Goal: Transaction & Acquisition: Purchase product/service

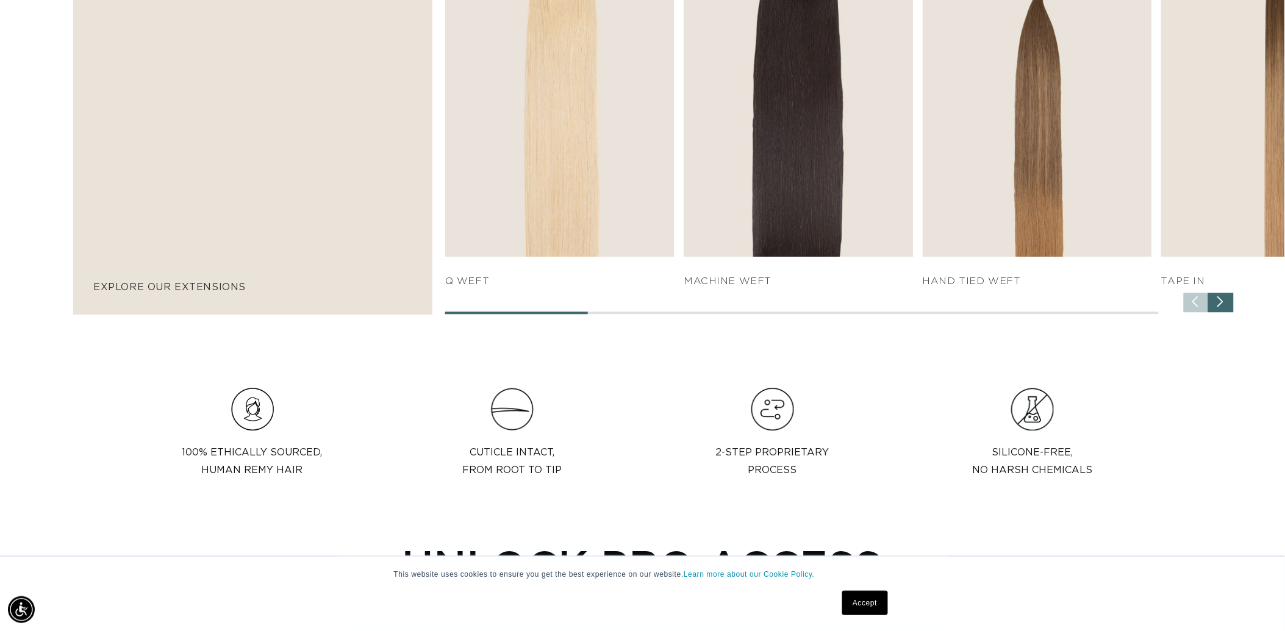
scroll to position [0, 1188]
click at [1217, 312] on div "Next slide" at bounding box center [1222, 303] width 26 height 20
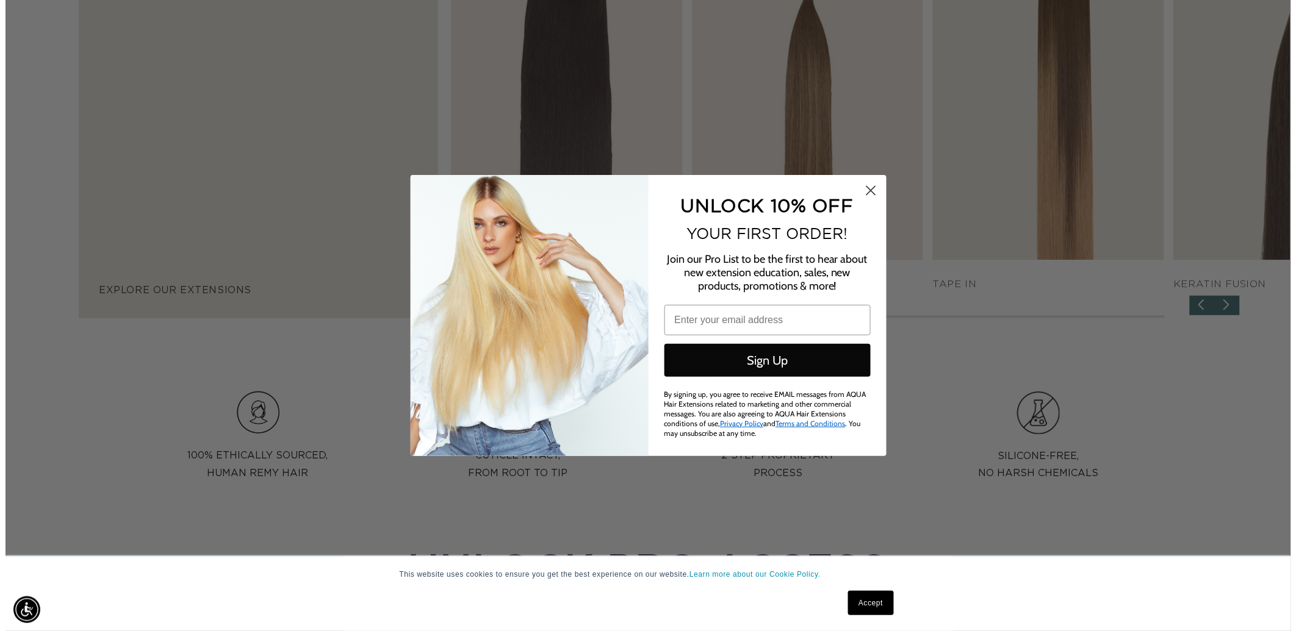
scroll to position [0, 2398]
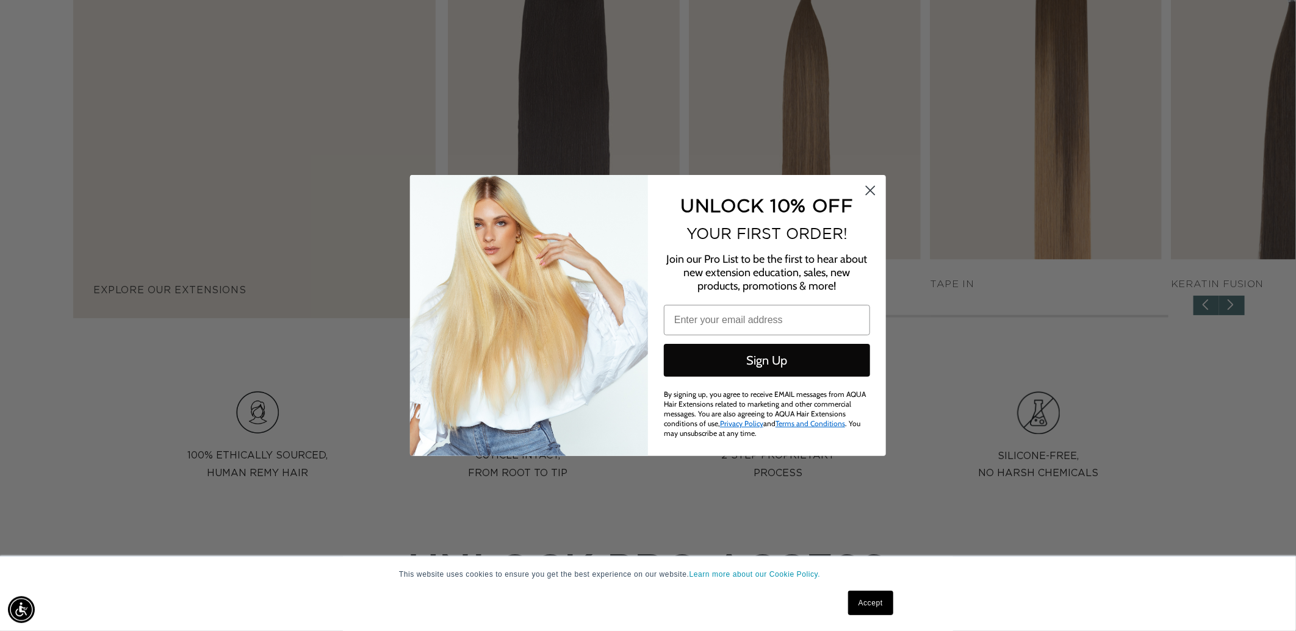
click at [864, 192] on circle "Close dialog" at bounding box center [870, 191] width 20 height 20
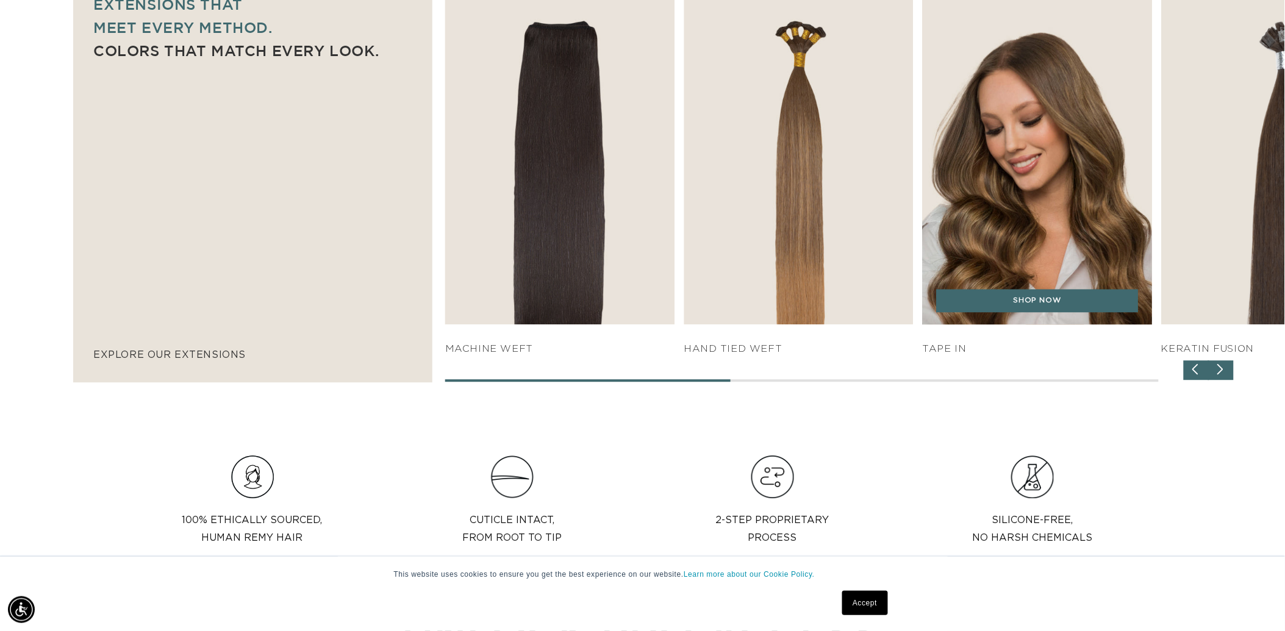
scroll to position [0, 1188]
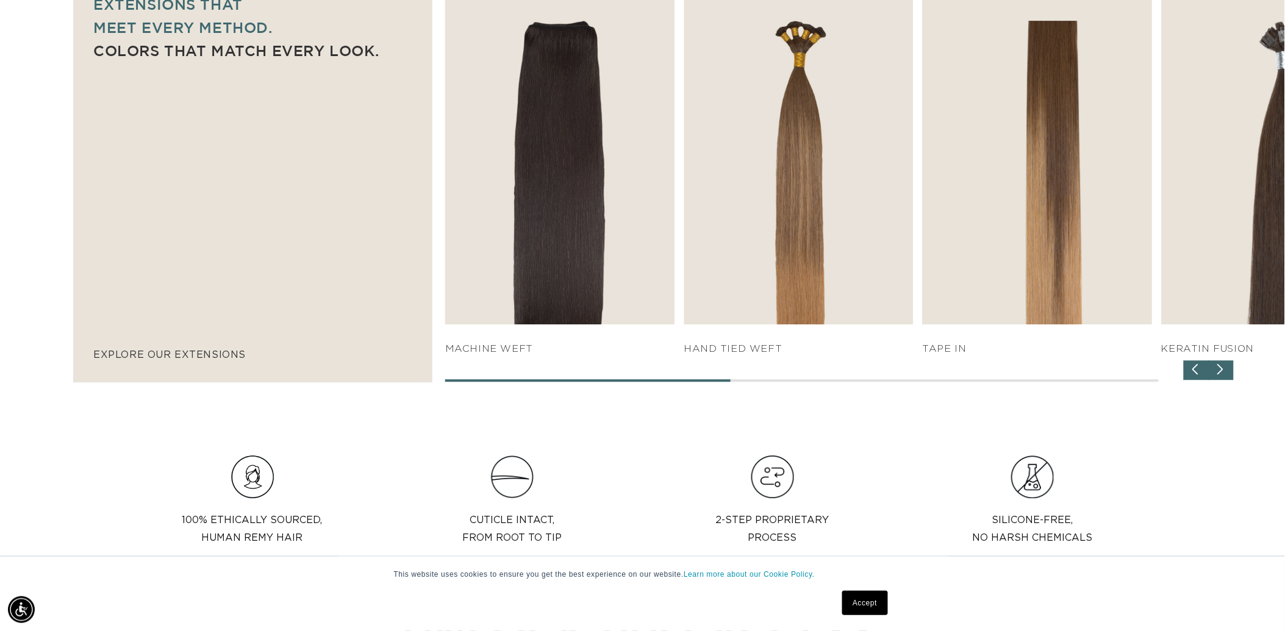
click at [1224, 380] on div "Next slide" at bounding box center [1222, 371] width 26 height 20
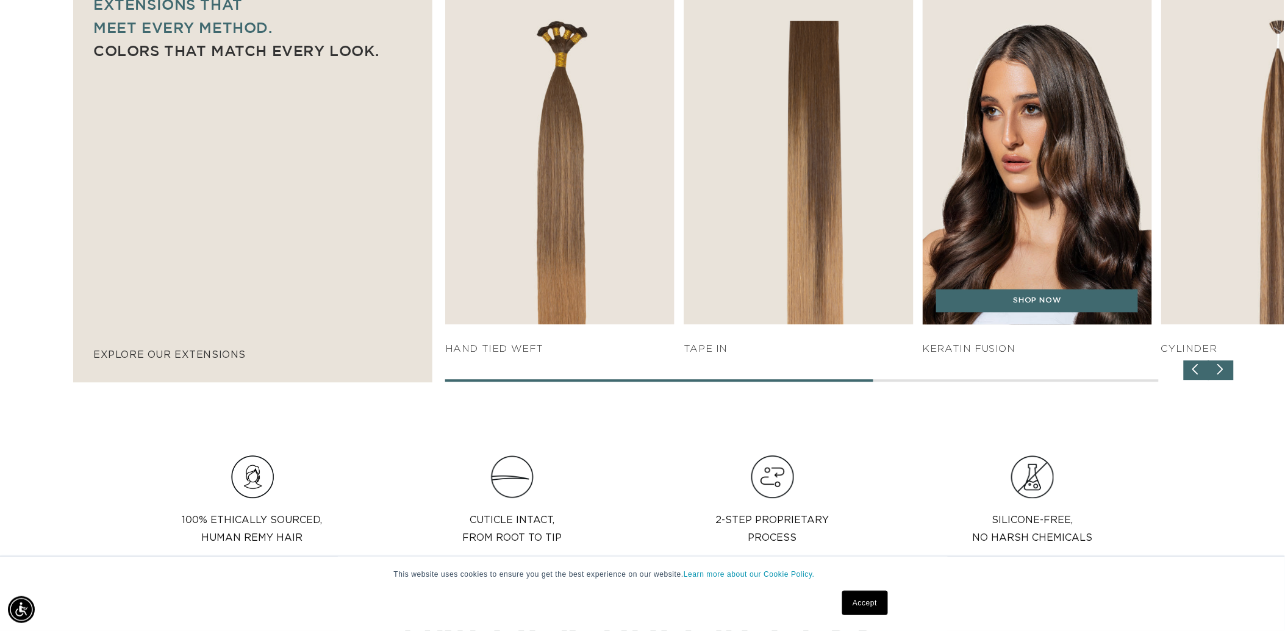
scroll to position [0, 2377]
click at [1062, 182] on img "5 / 7" at bounding box center [1037, 149] width 241 height 367
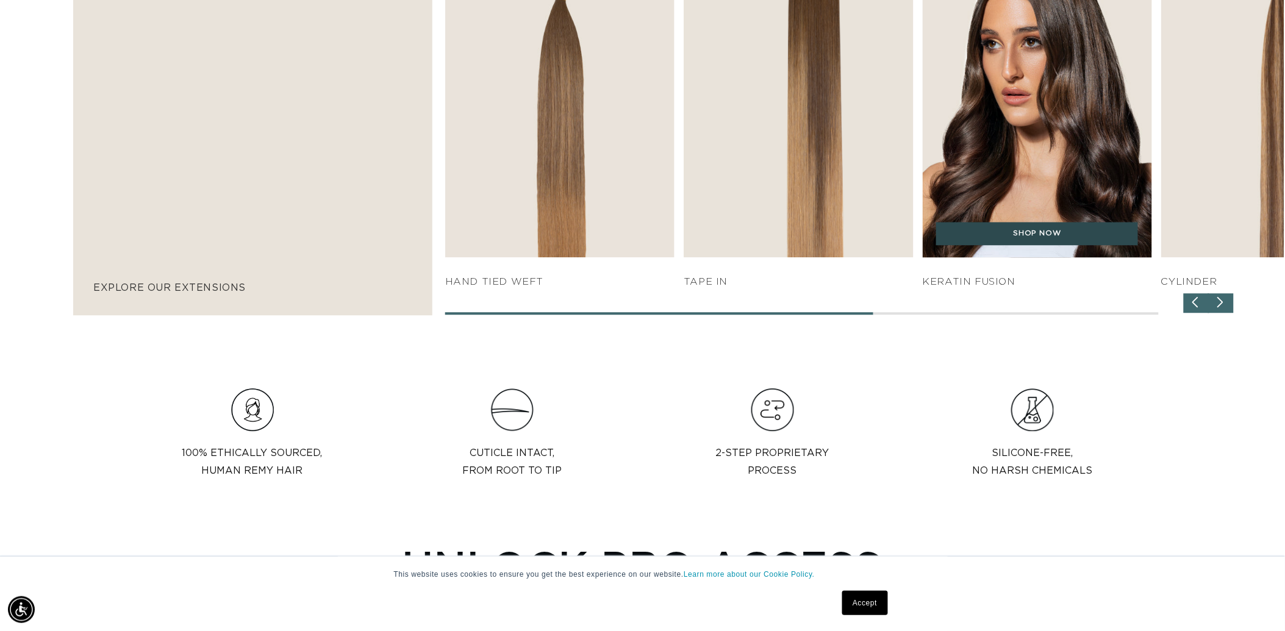
scroll to position [0, 1188]
click at [1051, 245] on link "SHOP NOW" at bounding box center [1037, 232] width 202 height 23
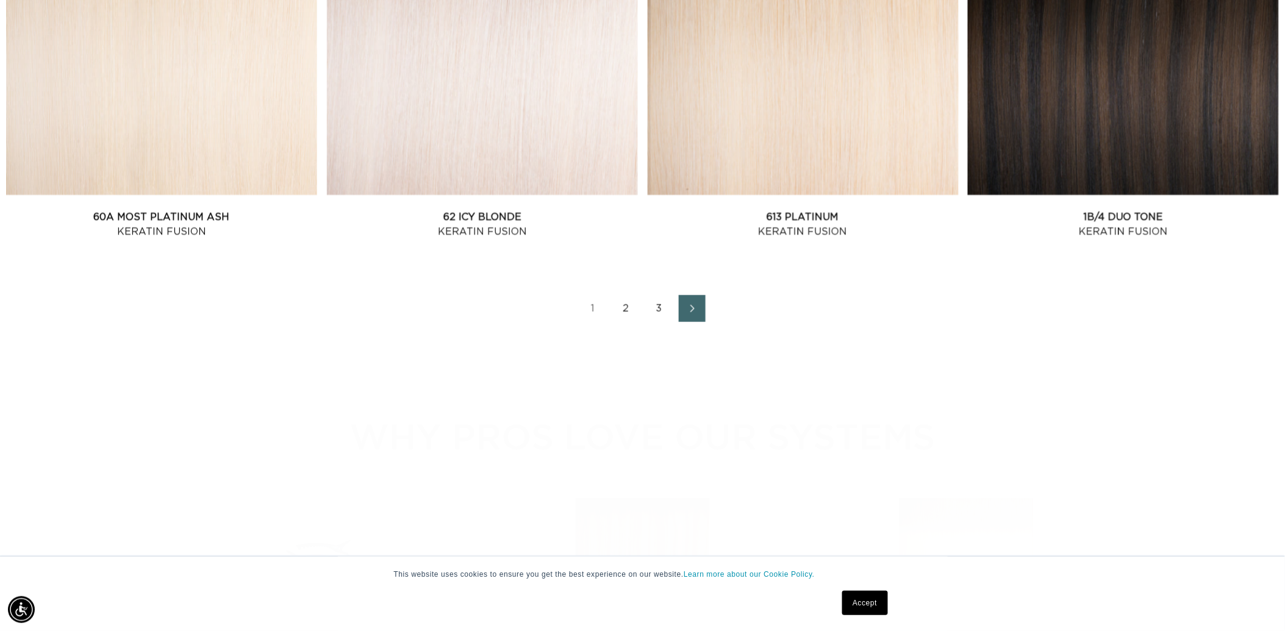
scroll to position [1898, 0]
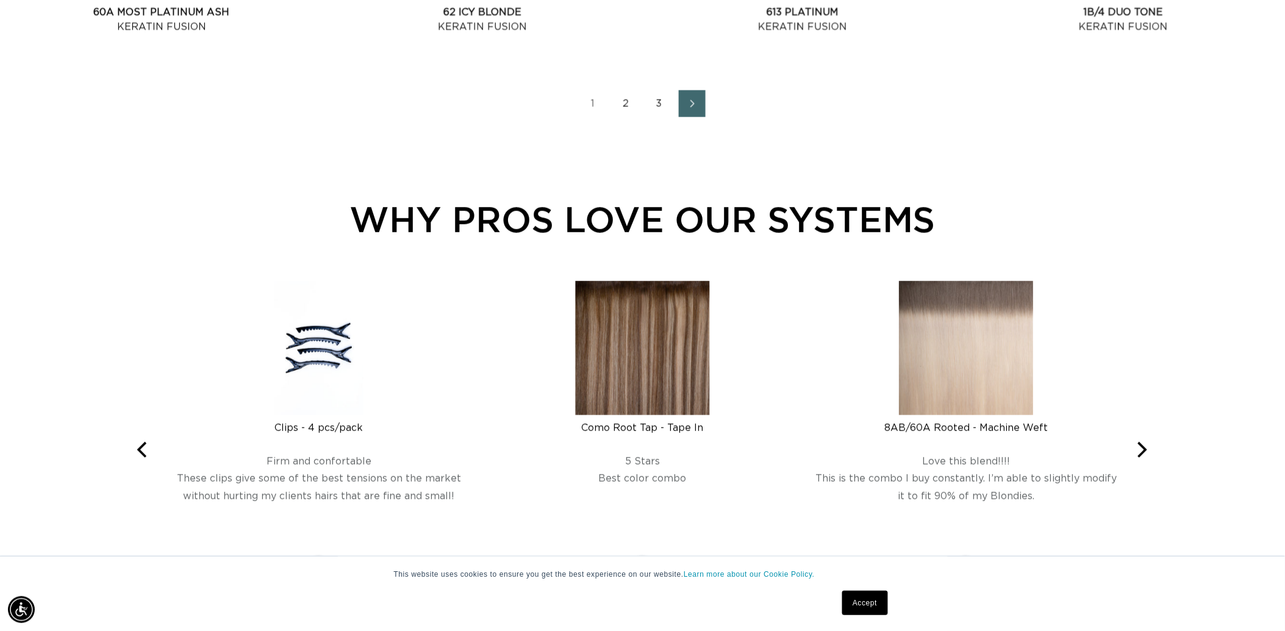
click at [615, 117] on link "2" at bounding box center [626, 103] width 27 height 27
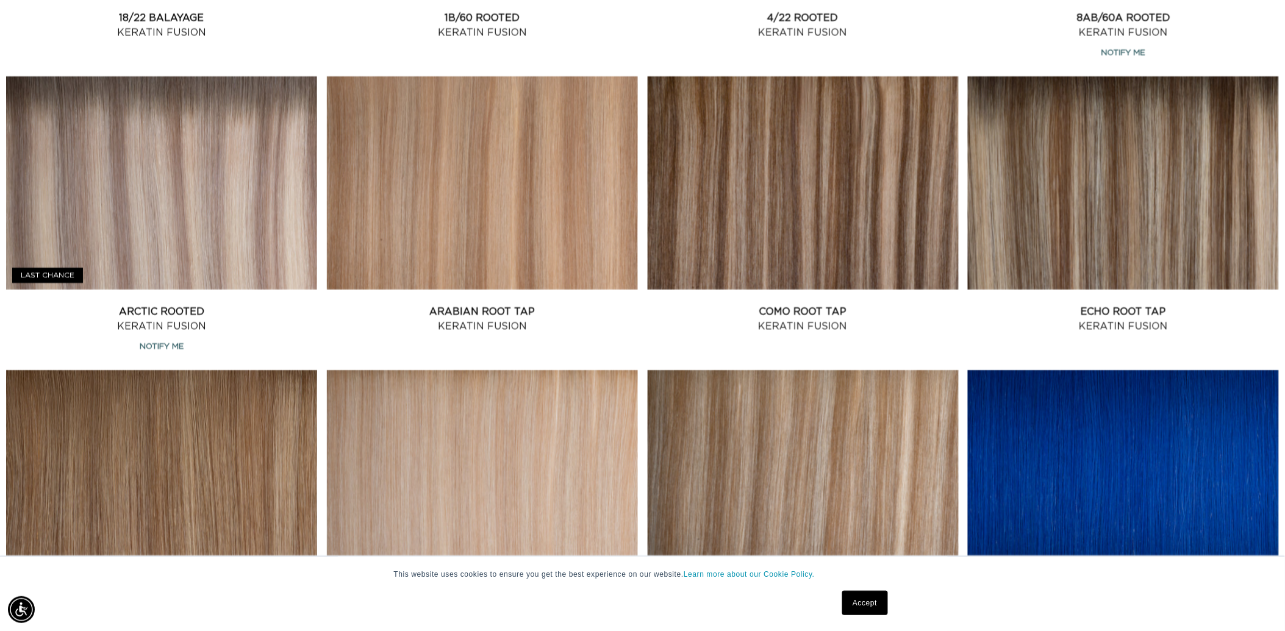
scroll to position [1491, 0]
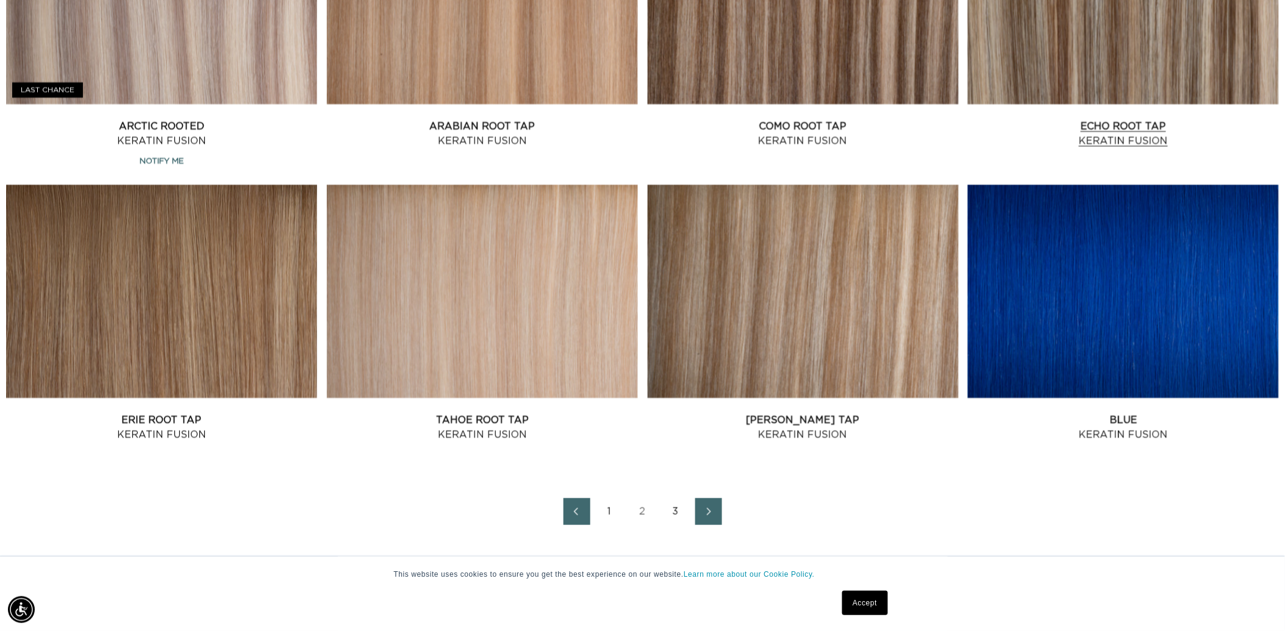
click at [1097, 148] on link "Echo Root Tap Keratin Fusion" at bounding box center [1123, 133] width 311 height 29
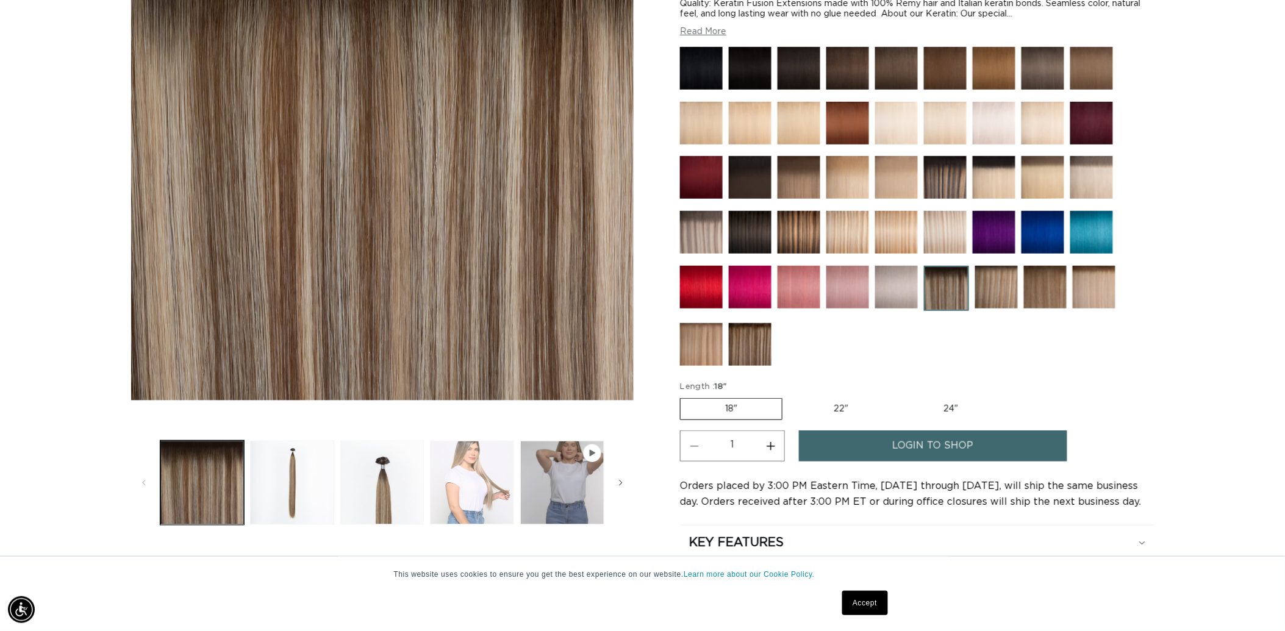
click at [489, 505] on button "Load image 4 in gallery view" at bounding box center [472, 483] width 84 height 84
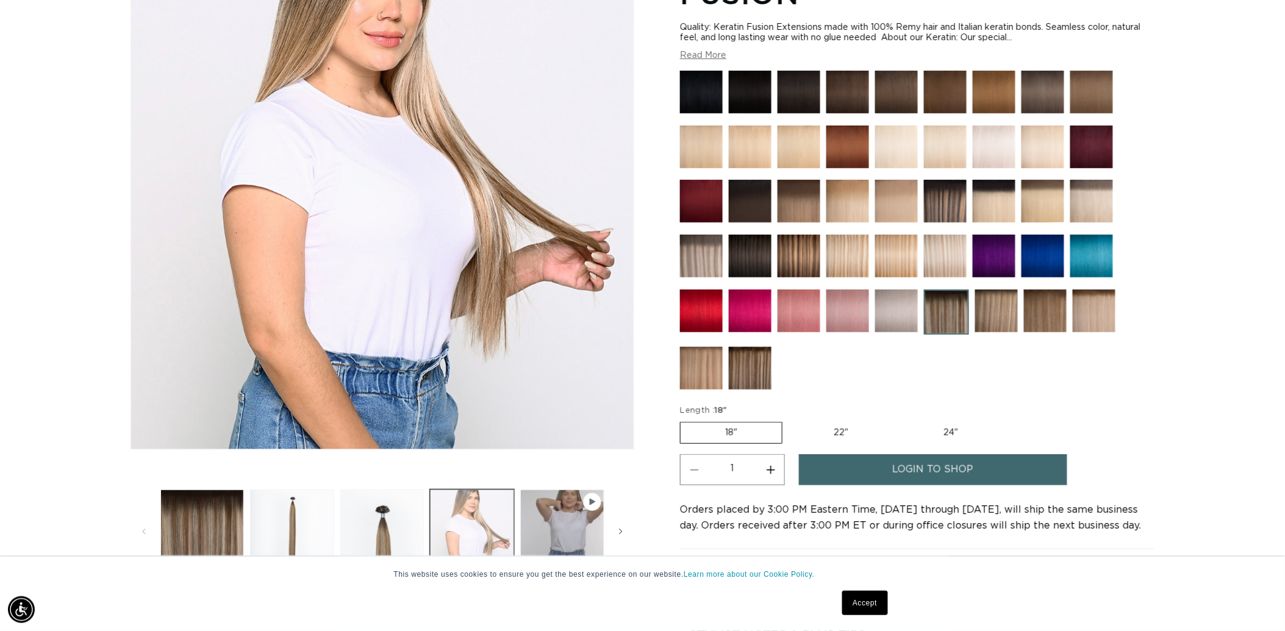
scroll to position [318, 0]
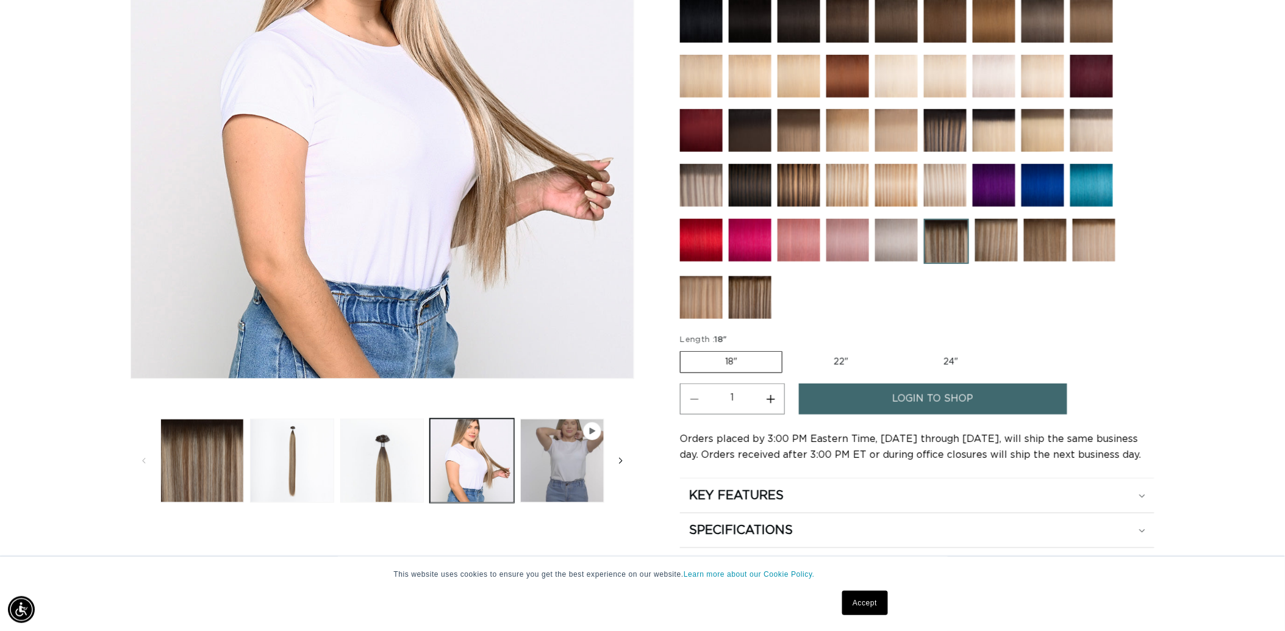
click at [622, 468] on icon "Slide right" at bounding box center [621, 461] width 4 height 13
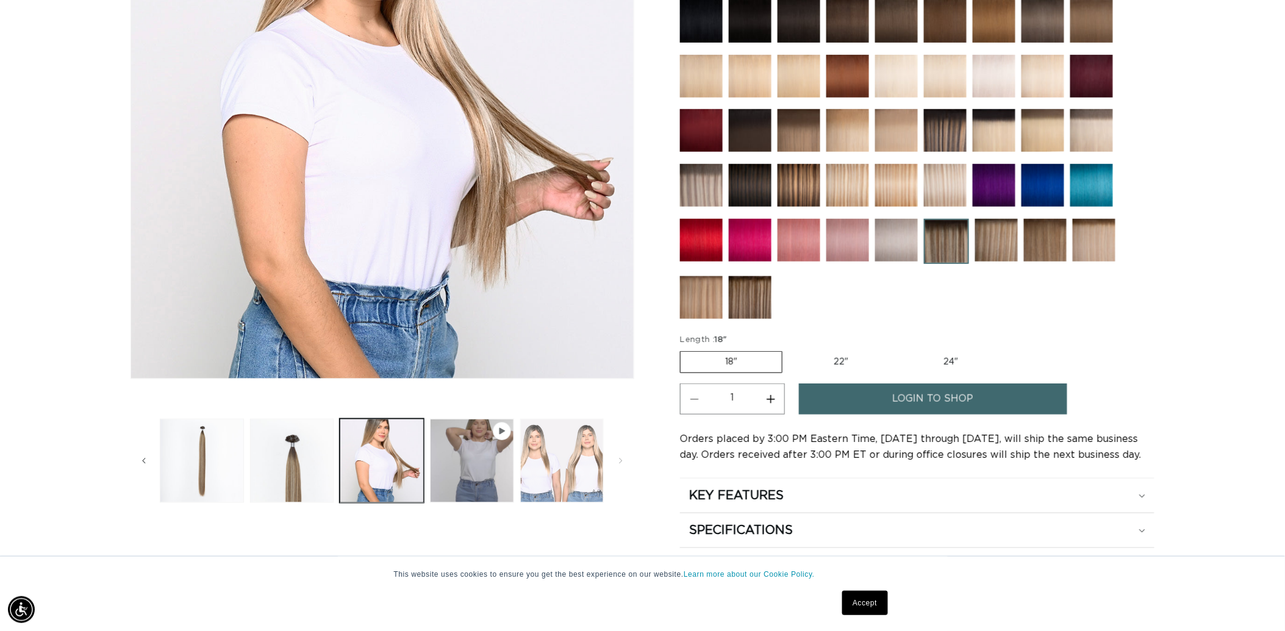
scroll to position [0, 2377]
click at [581, 484] on button "Load image 5 in gallery view" at bounding box center [562, 461] width 84 height 84
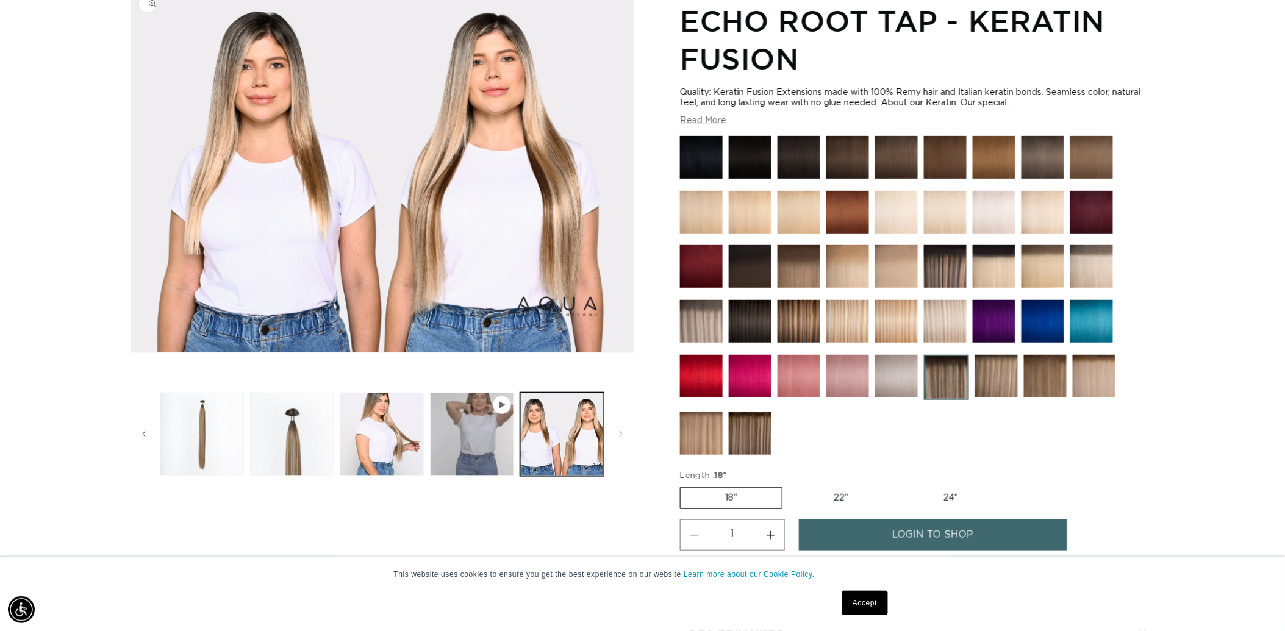
scroll to position [0, 0]
click at [772, 416] on img at bounding box center [750, 433] width 43 height 43
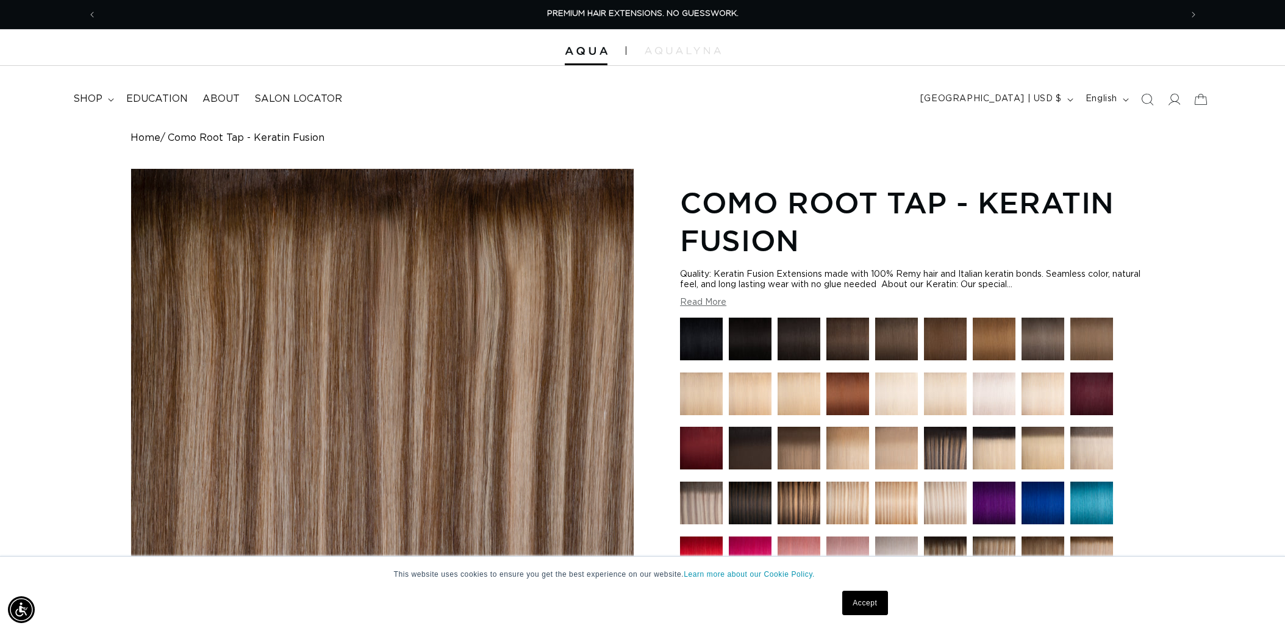
scroll to position [271, 0]
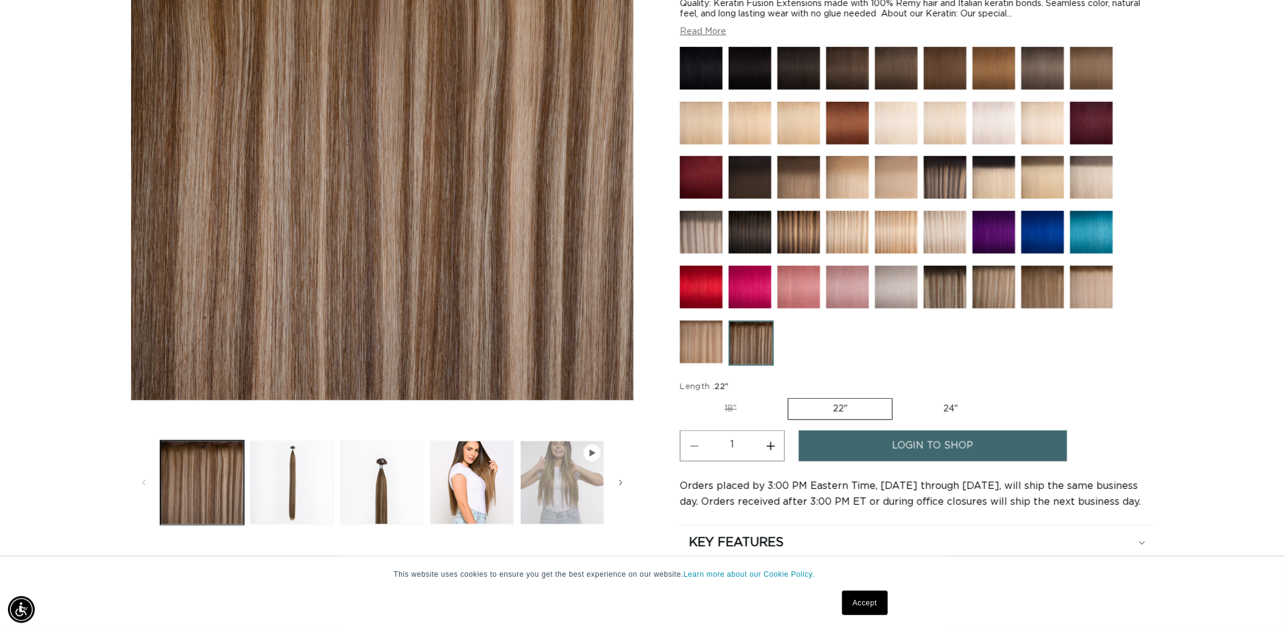
click at [543, 514] on button "Play video 1 in gallery view" at bounding box center [562, 483] width 84 height 84
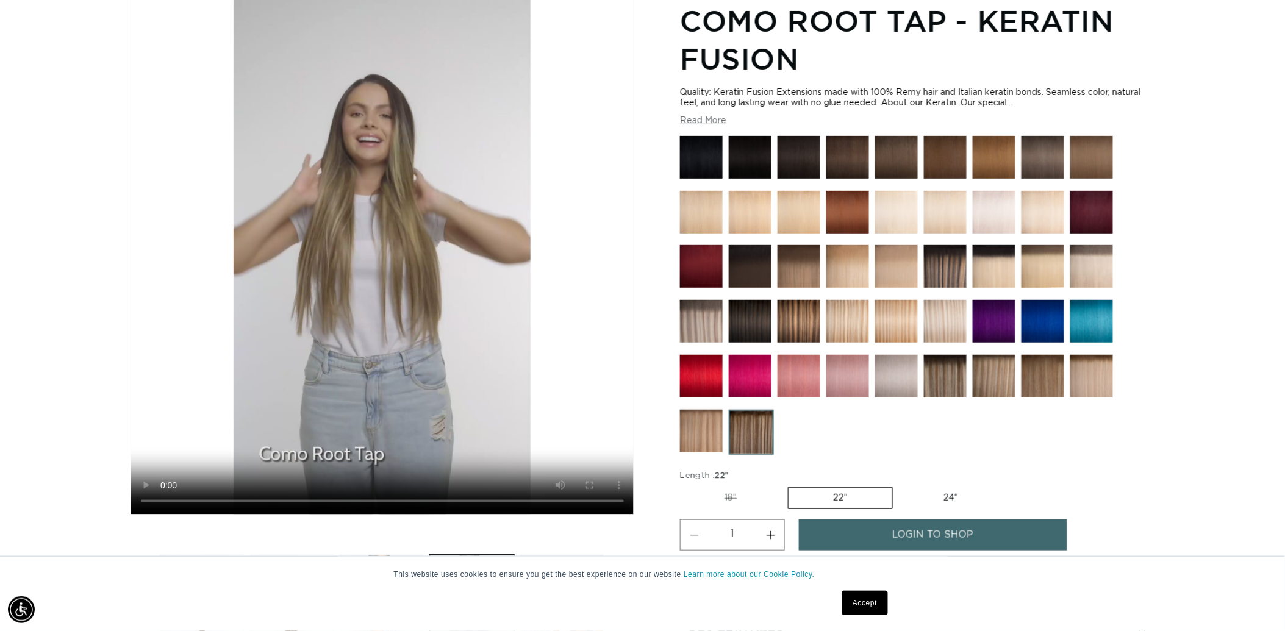
scroll to position [0, 0]
click at [924, 398] on img at bounding box center [945, 376] width 43 height 43
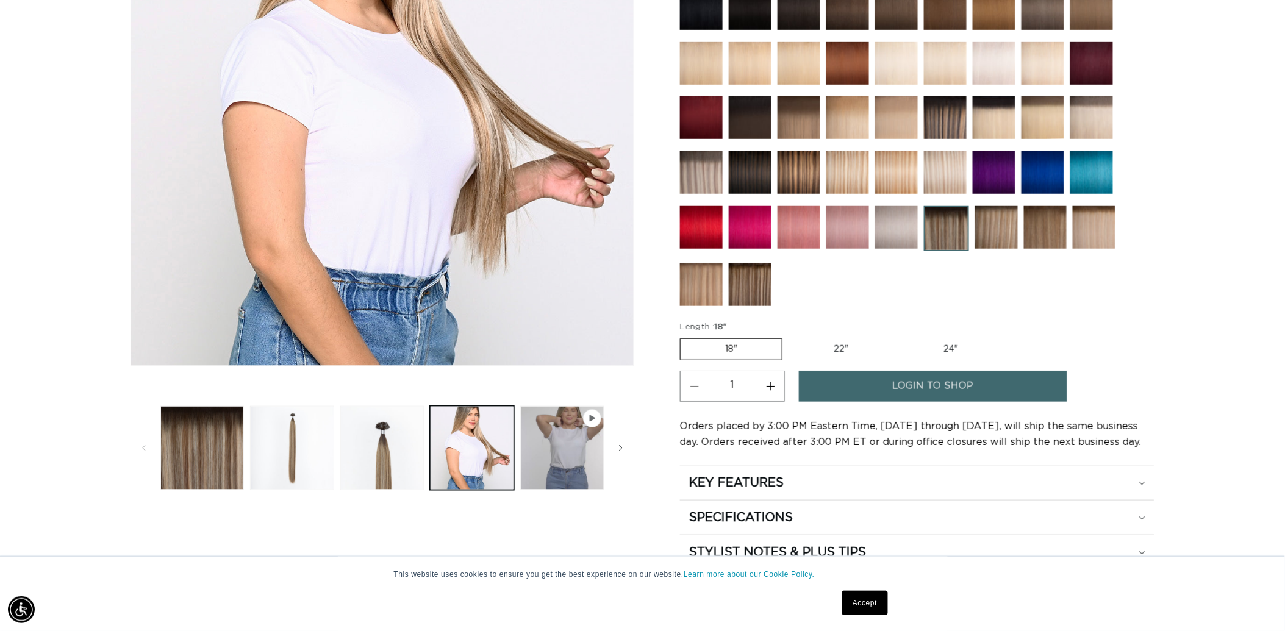
scroll to position [453, 0]
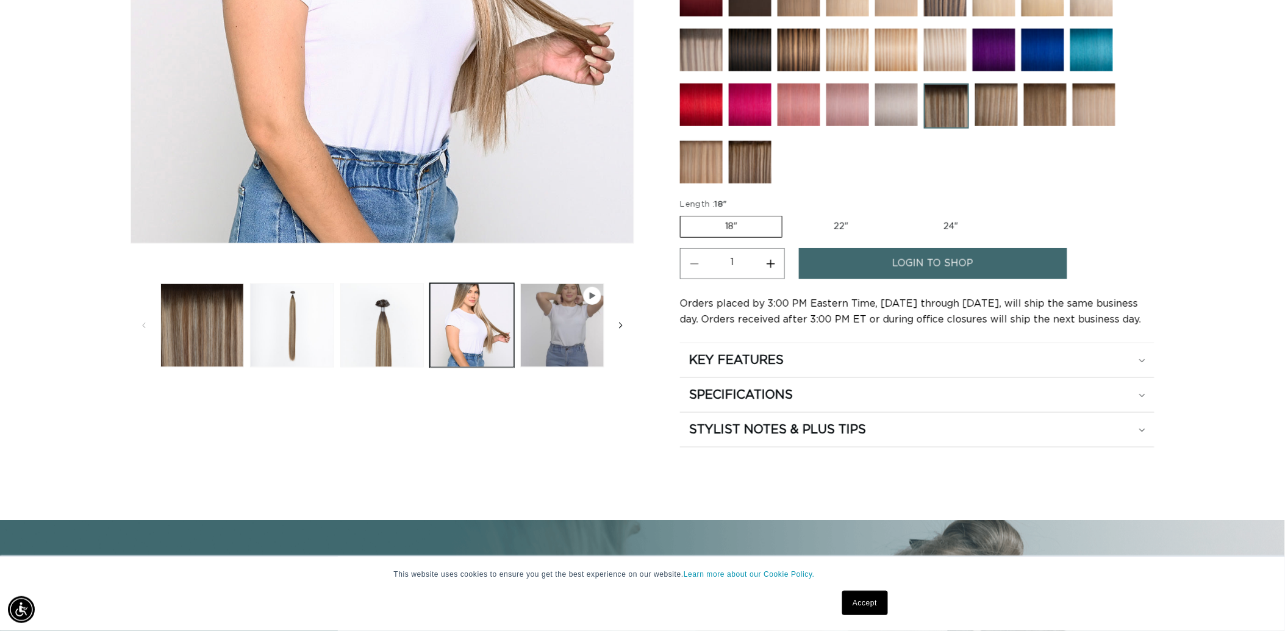
click at [615, 332] on span "Slide right" at bounding box center [621, 326] width 12 height 12
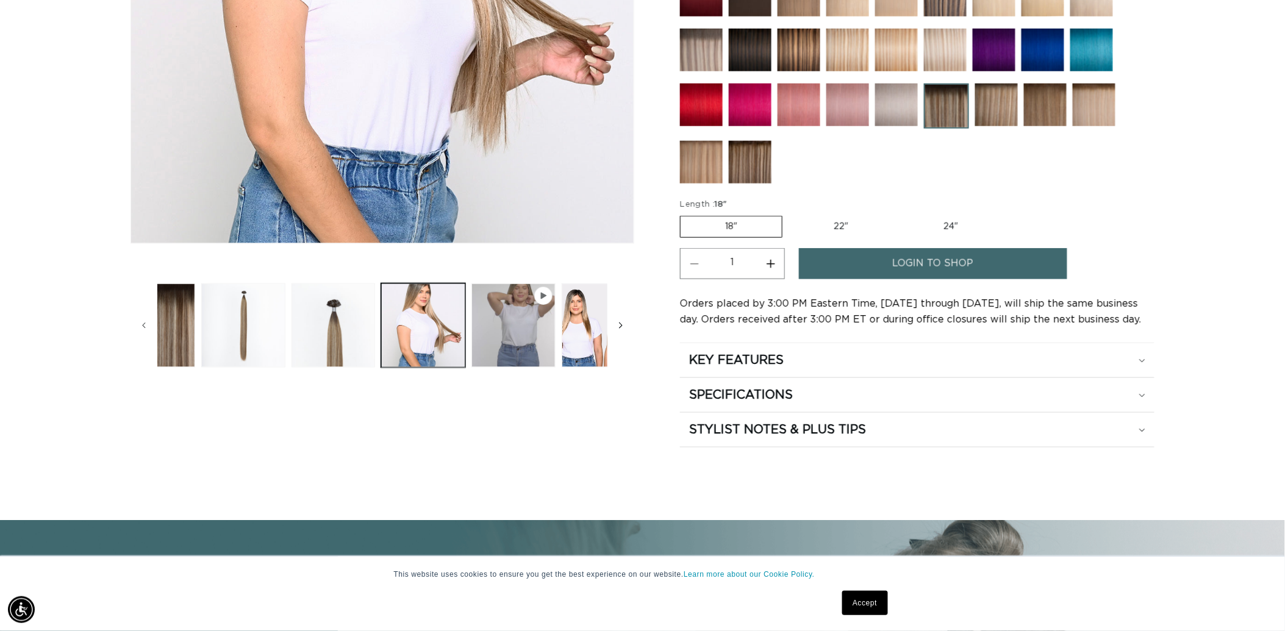
scroll to position [0, 98]
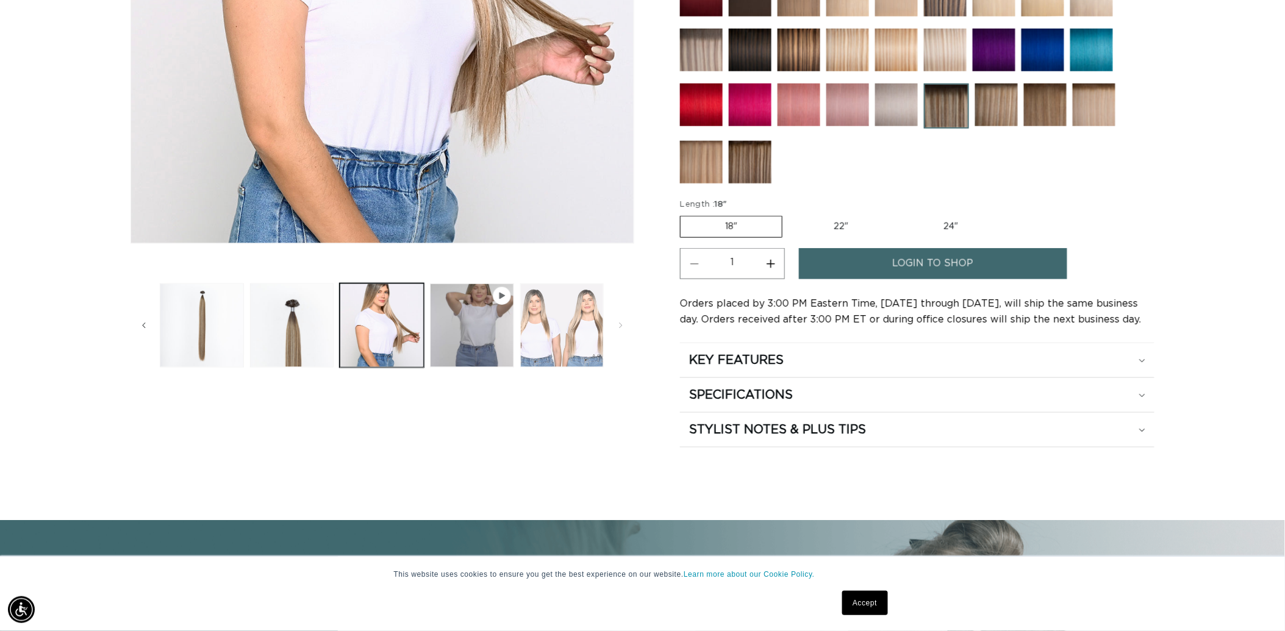
click at [562, 347] on button "Load image 5 in gallery view" at bounding box center [562, 326] width 84 height 84
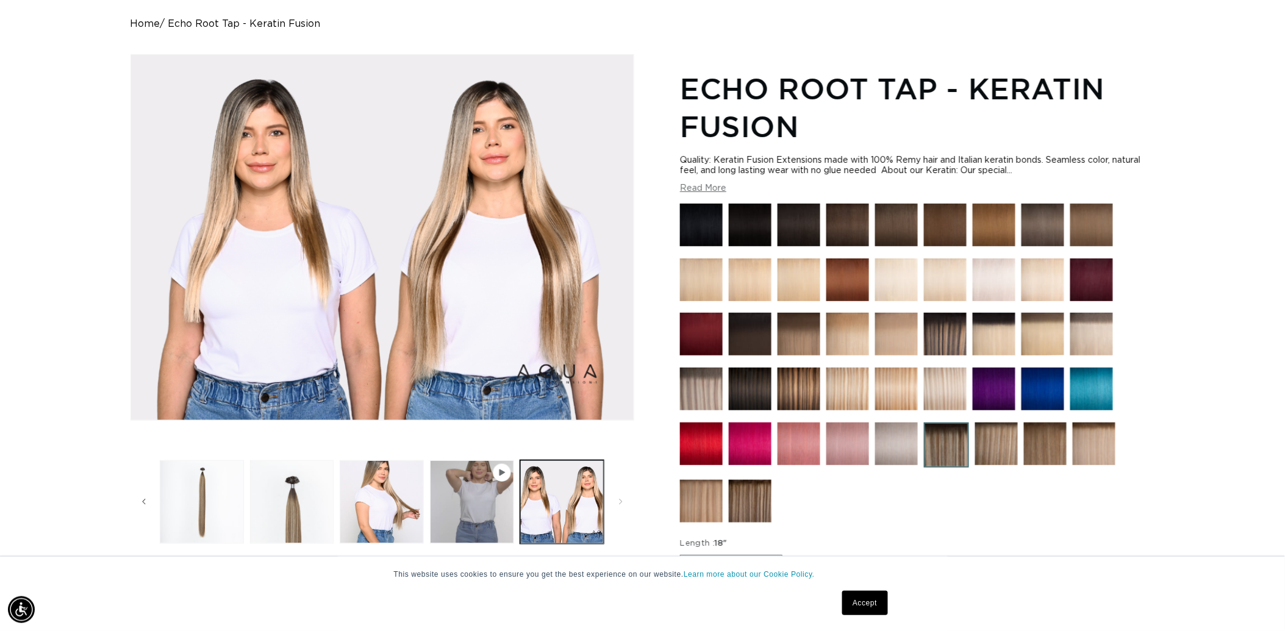
scroll to position [0, 0]
click at [976, 465] on img at bounding box center [997, 444] width 43 height 43
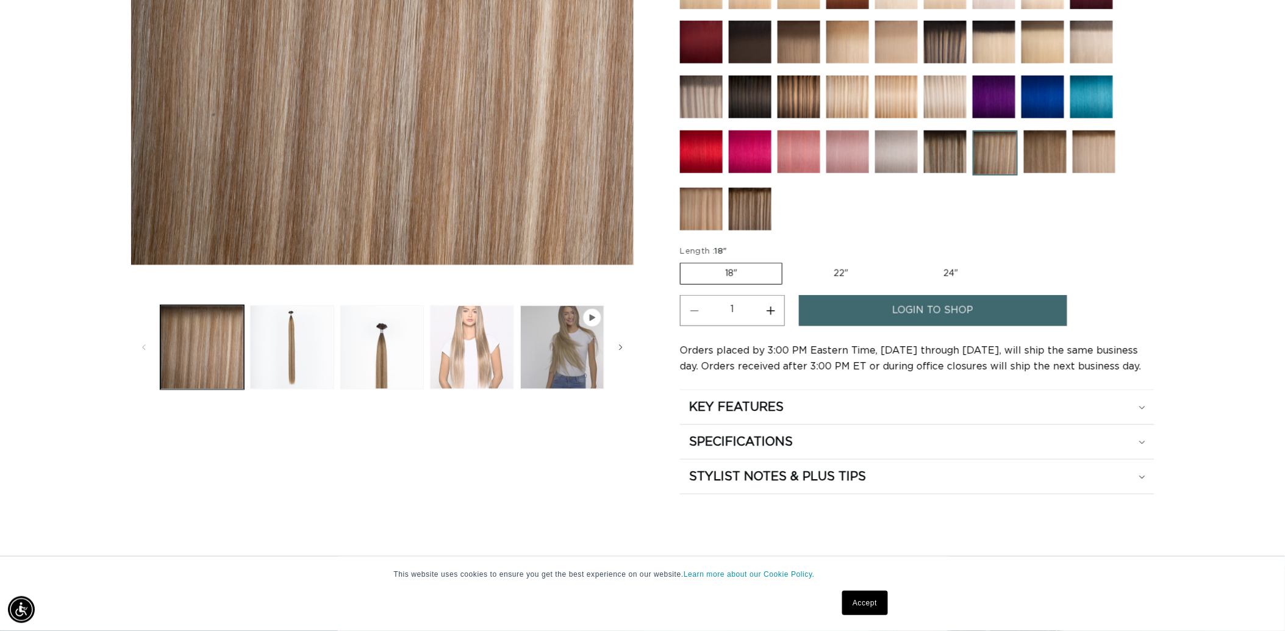
click at [458, 390] on button "Load image 4 in gallery view" at bounding box center [472, 348] width 84 height 84
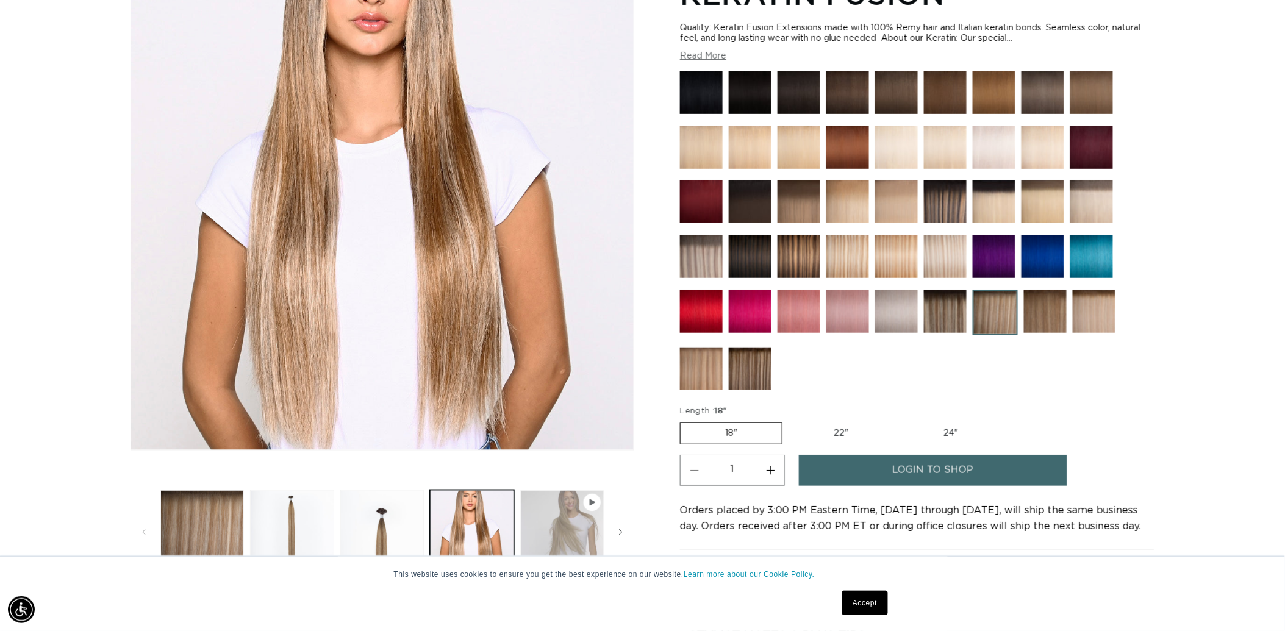
scroll to position [250, 0]
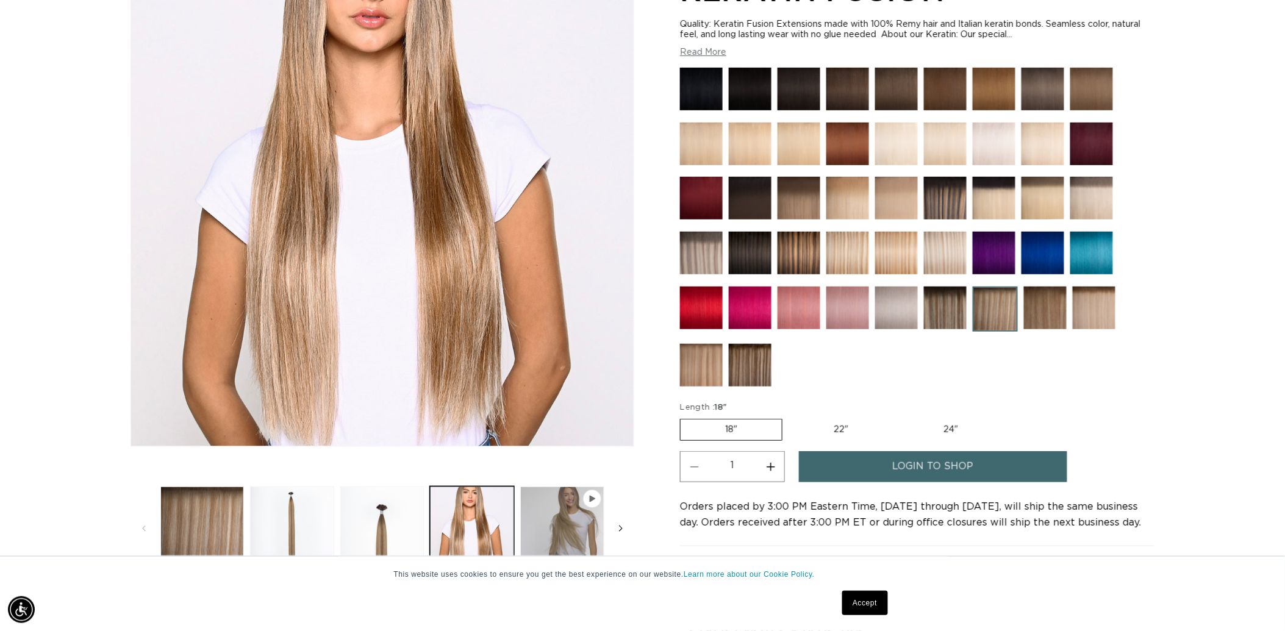
click at [619, 536] on icon "Slide right" at bounding box center [621, 528] width 4 height 13
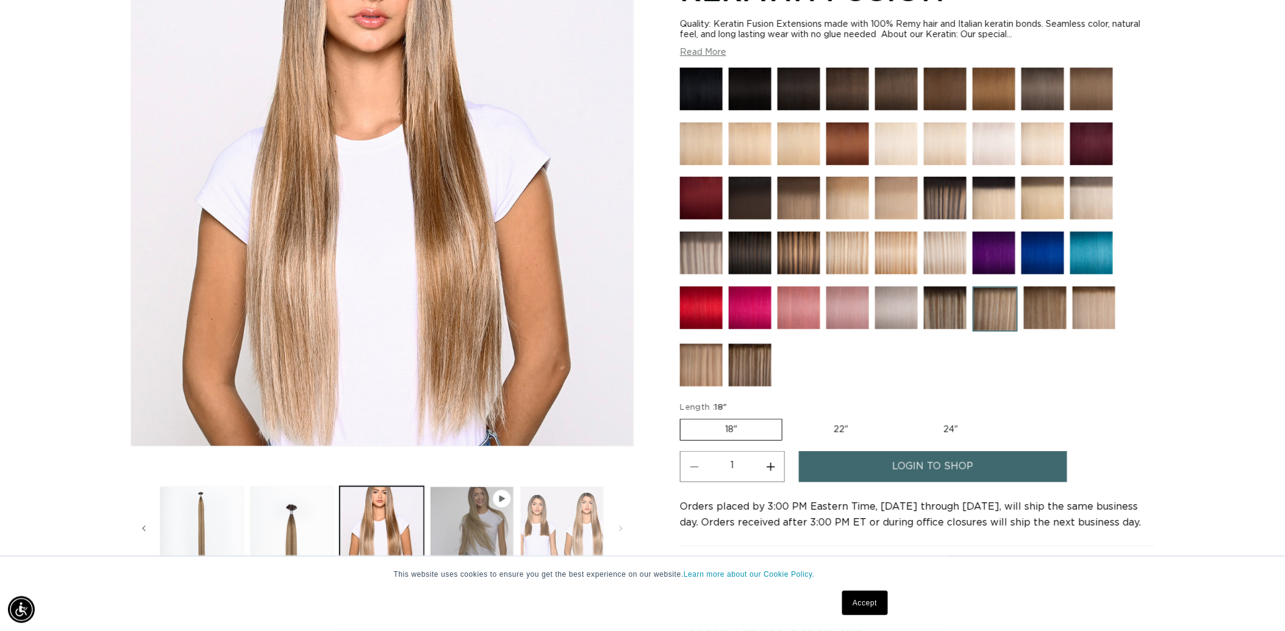
click at [581, 528] on button "Load image 5 in gallery view" at bounding box center [562, 529] width 84 height 84
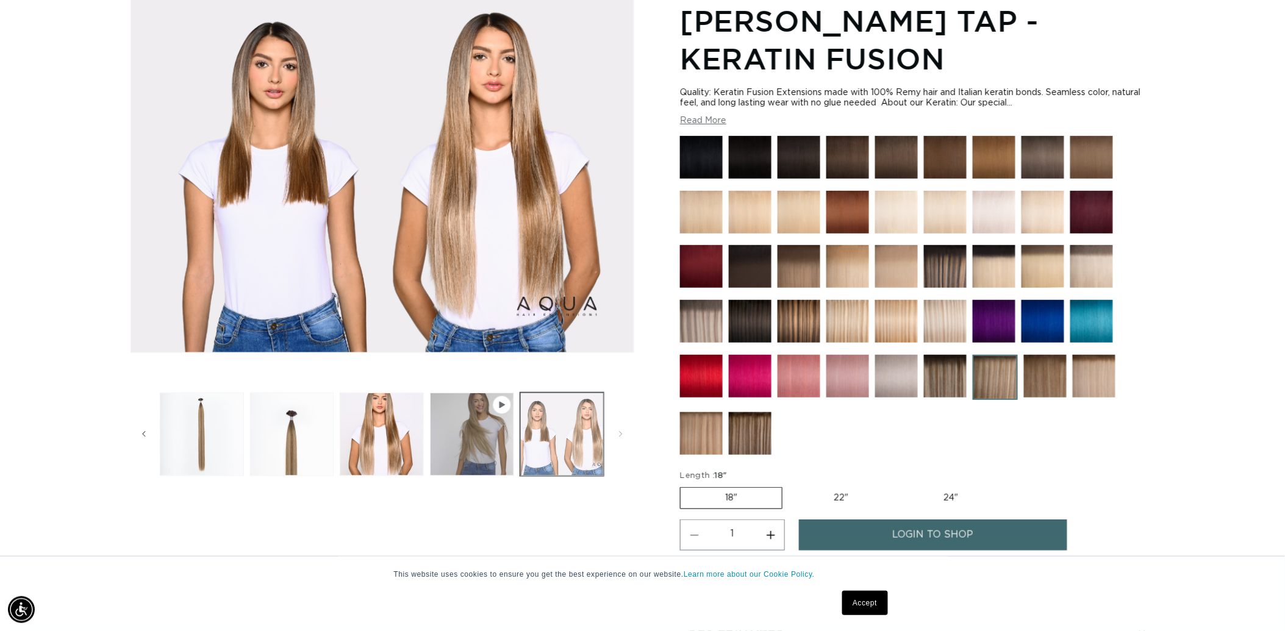
scroll to position [0, 2377]
click at [772, 421] on img at bounding box center [750, 433] width 43 height 43
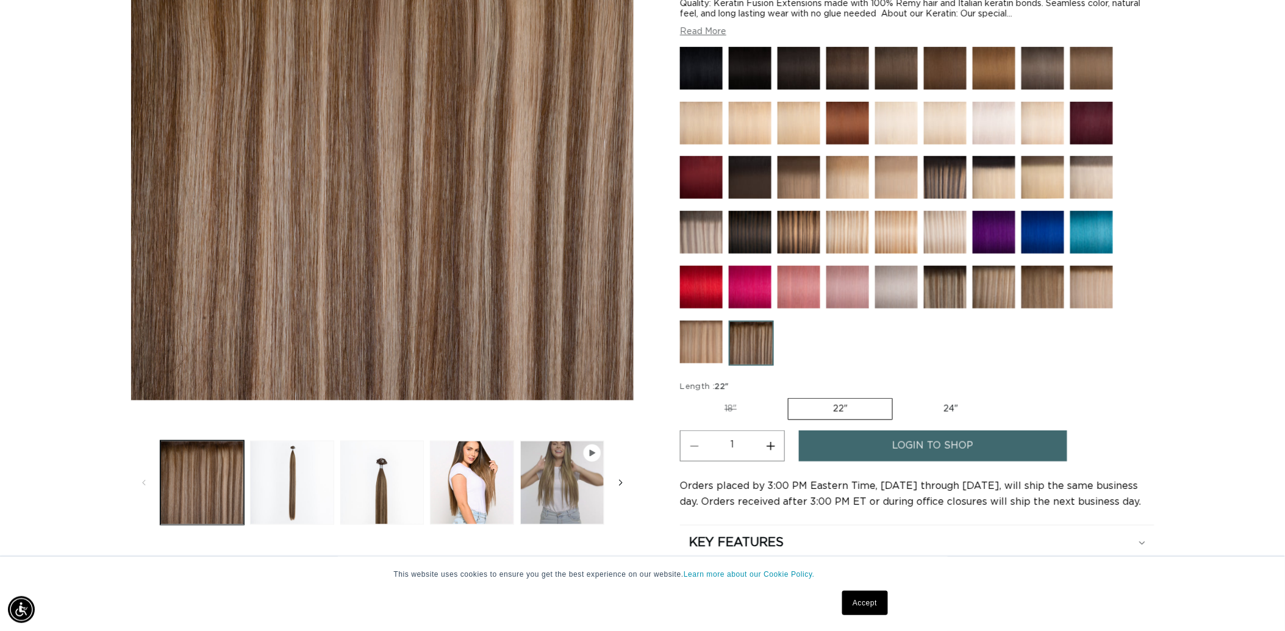
click at [619, 490] on icon "Slide right" at bounding box center [621, 482] width 4 height 13
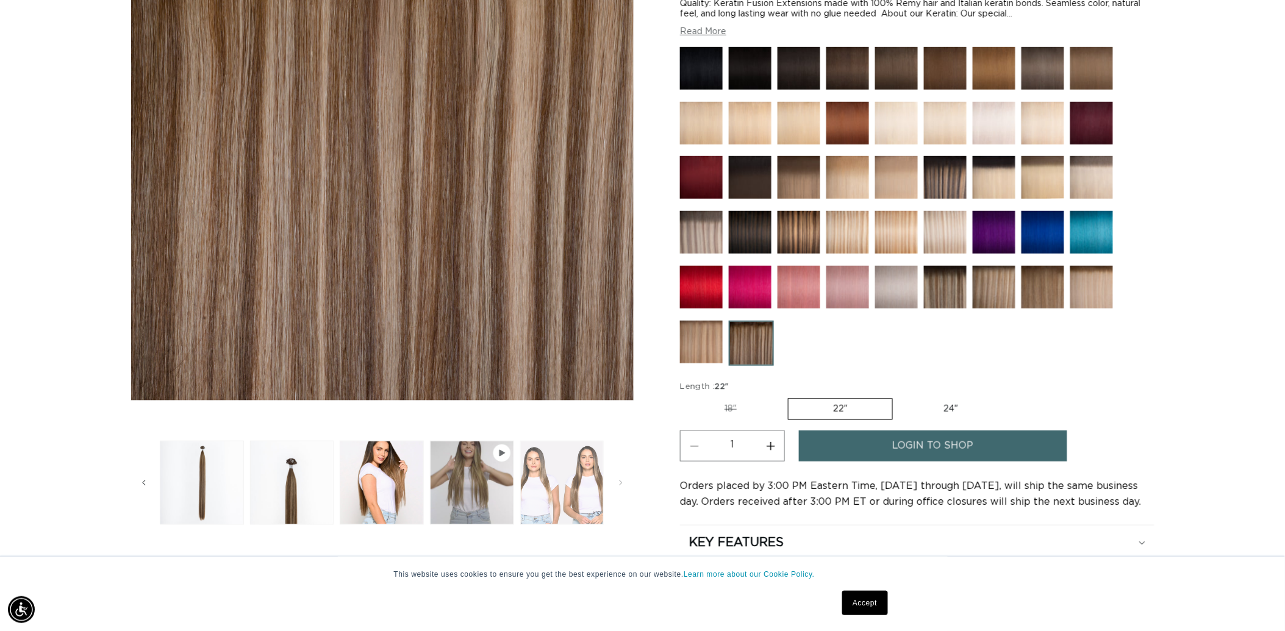
scroll to position [0, 1188]
click at [350, 515] on button "Load image 4 in gallery view" at bounding box center [382, 483] width 84 height 84
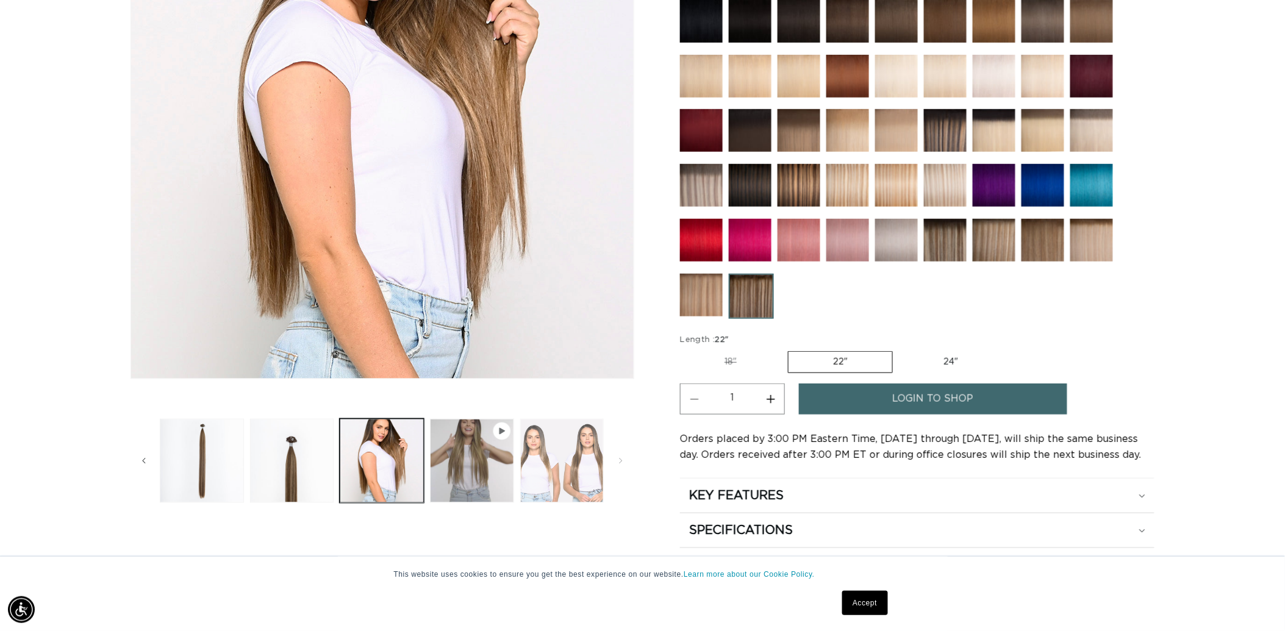
click at [592, 484] on button "Load image 5 in gallery view" at bounding box center [562, 461] width 84 height 84
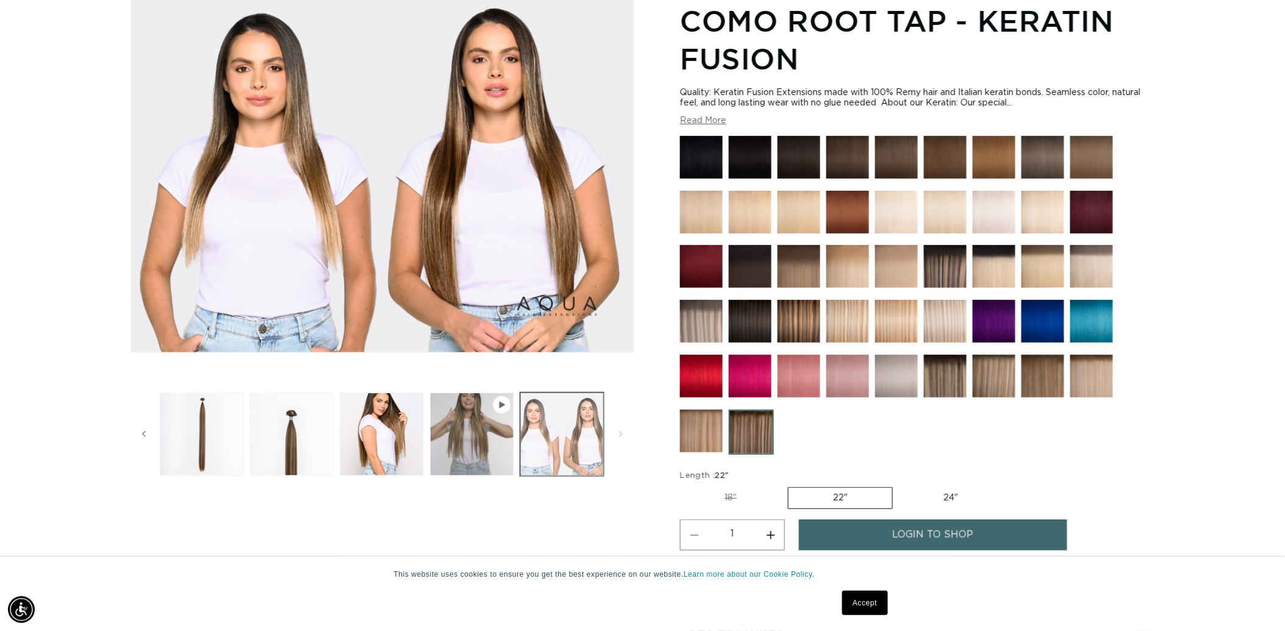
scroll to position [0, 2377]
click at [723, 307] on img at bounding box center [701, 321] width 43 height 43
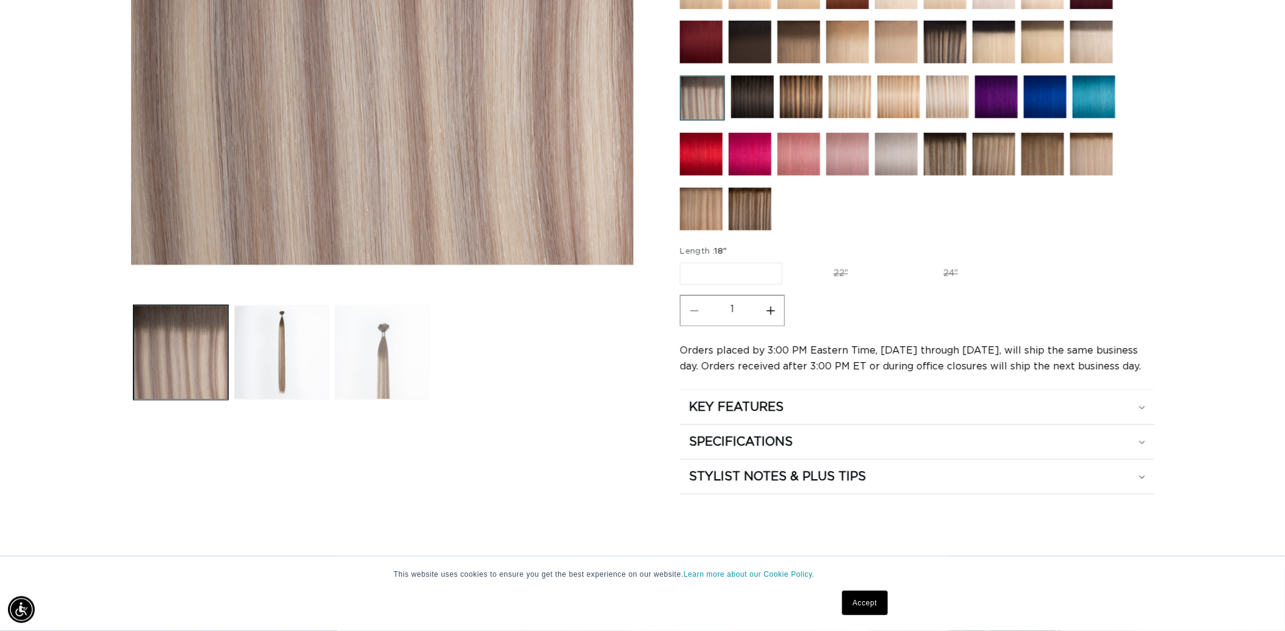
click at [373, 400] on button "Load image 3 in gallery view" at bounding box center [382, 353] width 95 height 95
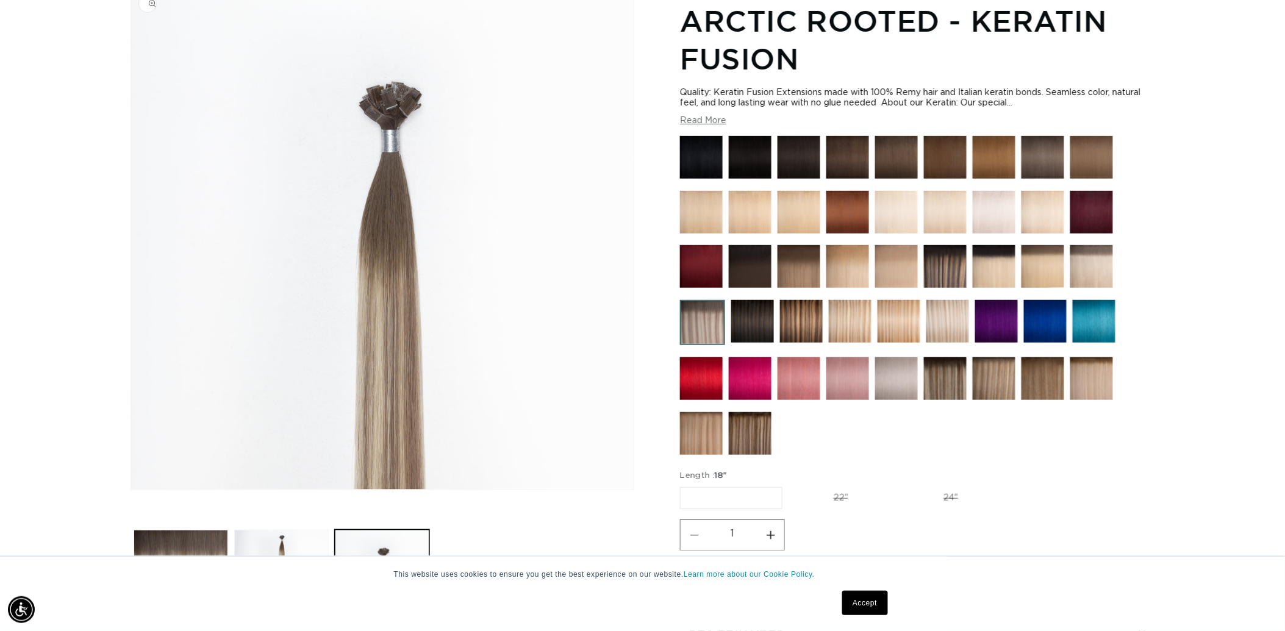
scroll to position [0, 1188]
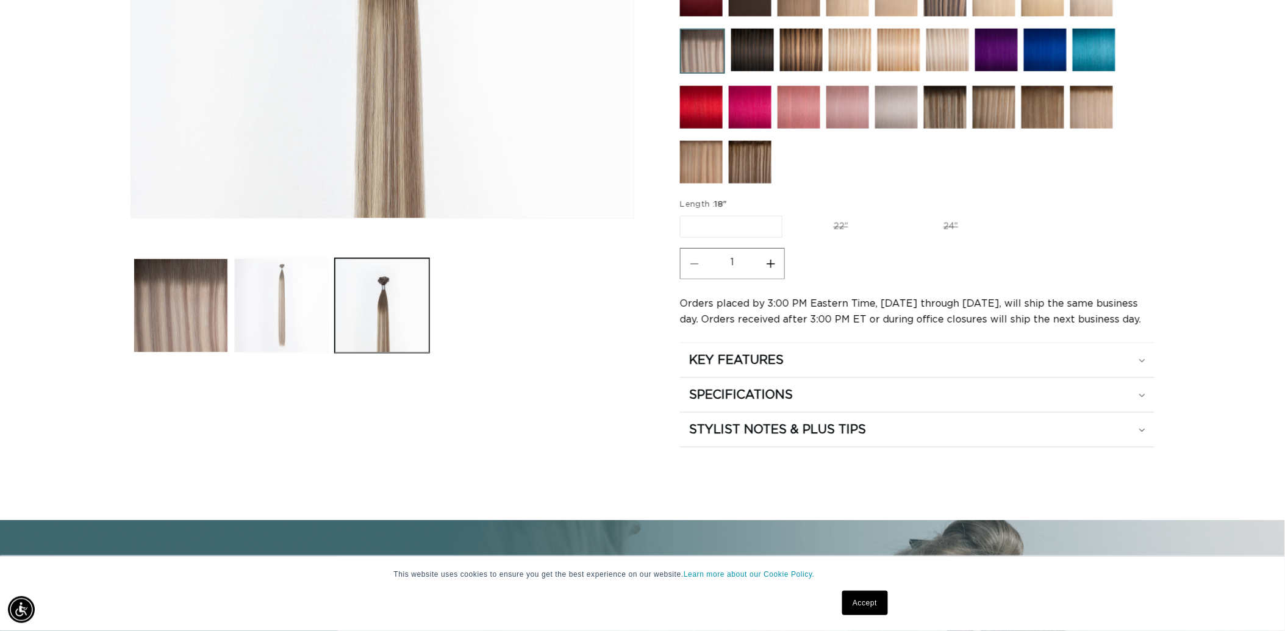
click at [258, 353] on button "Load image 2 in gallery view" at bounding box center [281, 306] width 95 height 95
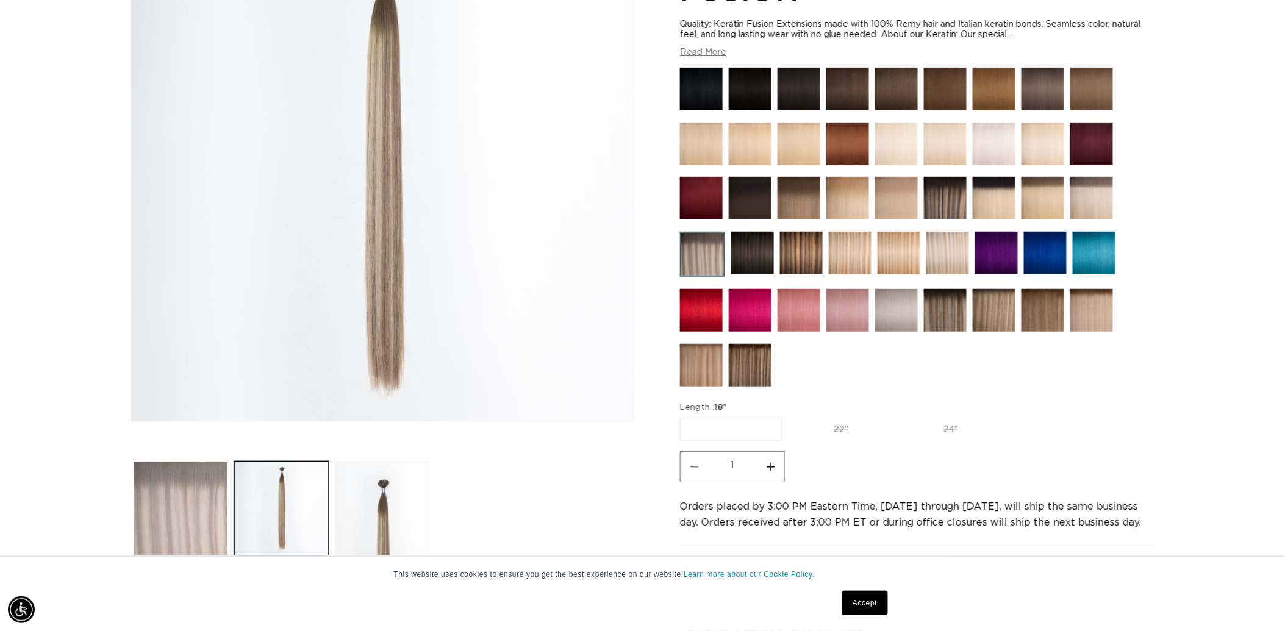
click at [172, 519] on button "Load image 1 in gallery view" at bounding box center [181, 509] width 95 height 95
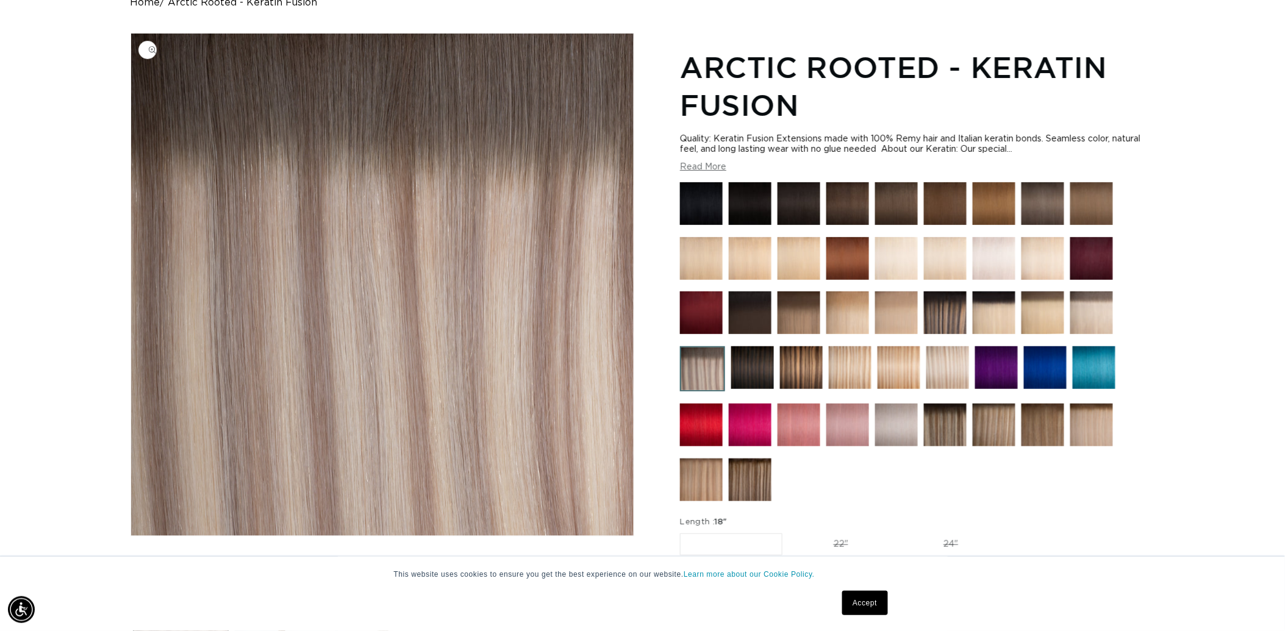
scroll to position [0, 2377]
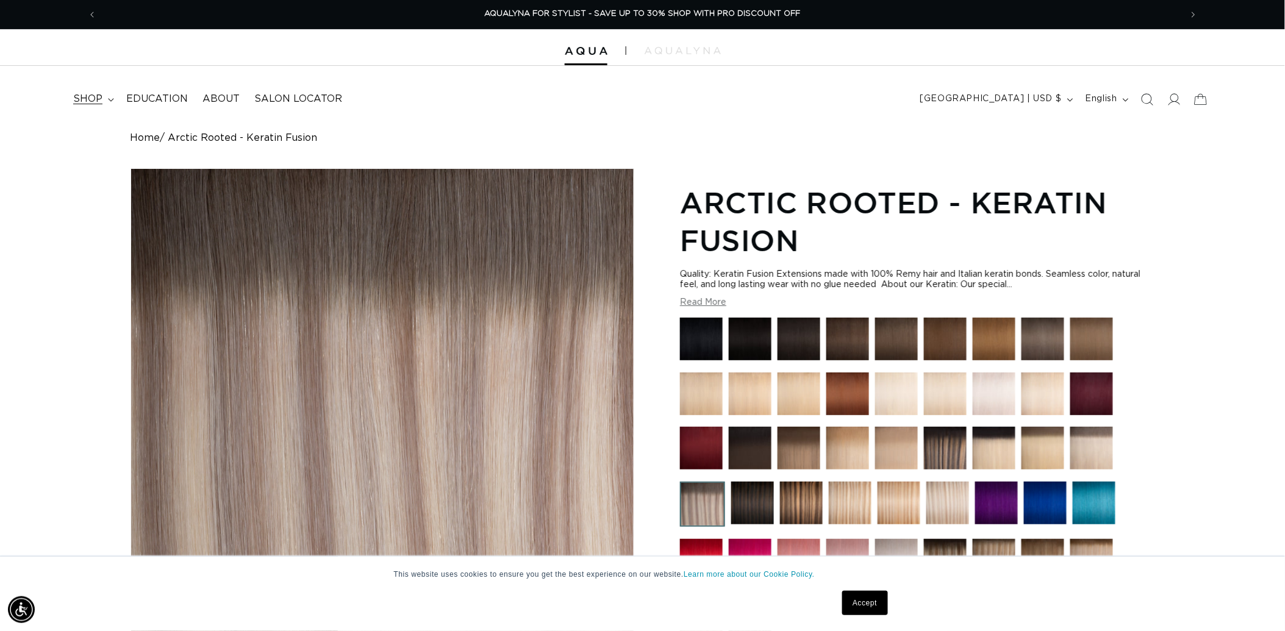
click at [102, 106] on span "shop" at bounding box center [87, 99] width 29 height 13
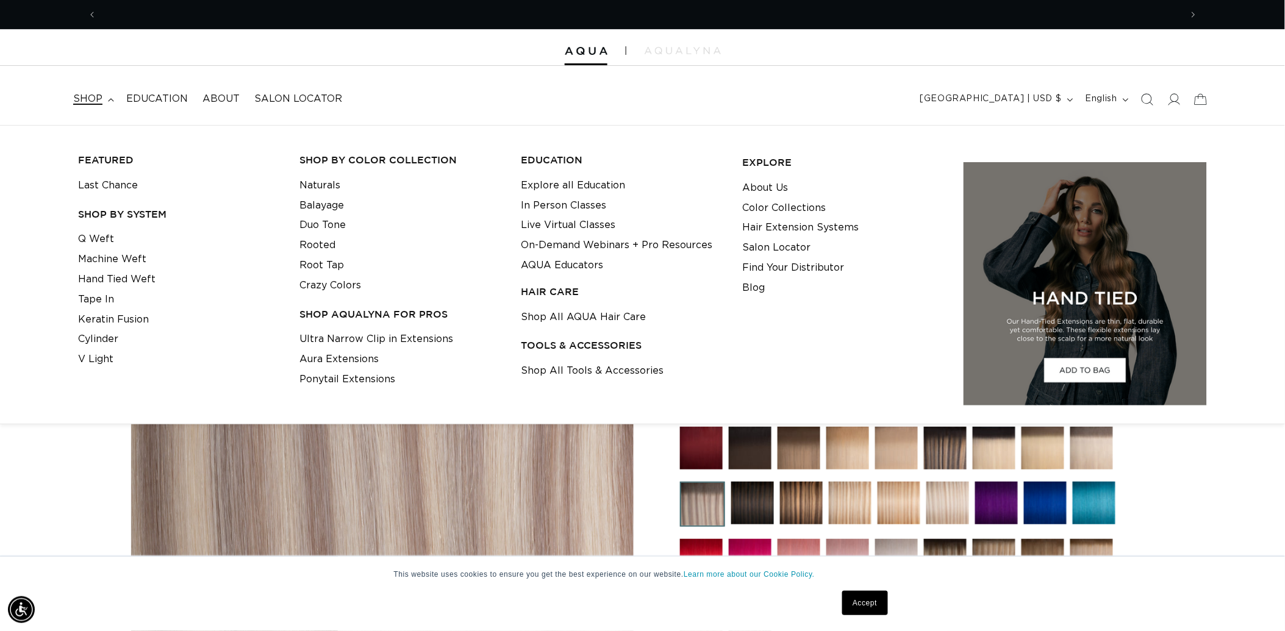
scroll to position [0, 0]
click at [114, 310] on link "Tape In" at bounding box center [96, 300] width 36 height 20
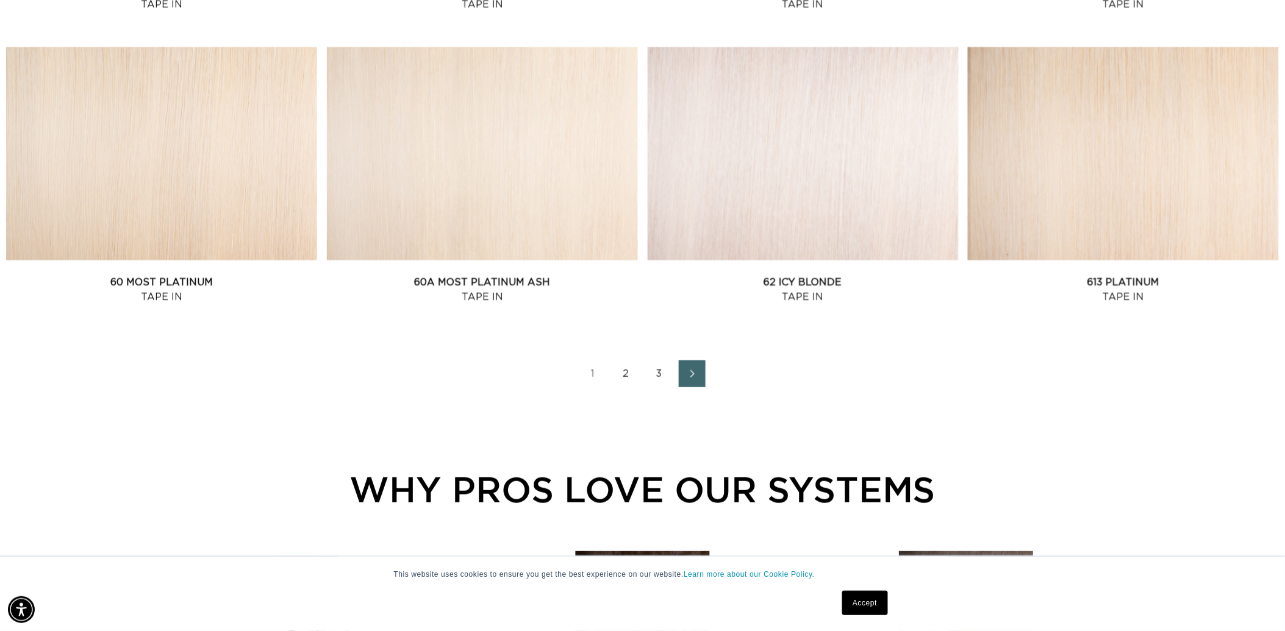
scroll to position [0, 1188]
click at [623, 387] on link "2" at bounding box center [626, 374] width 27 height 27
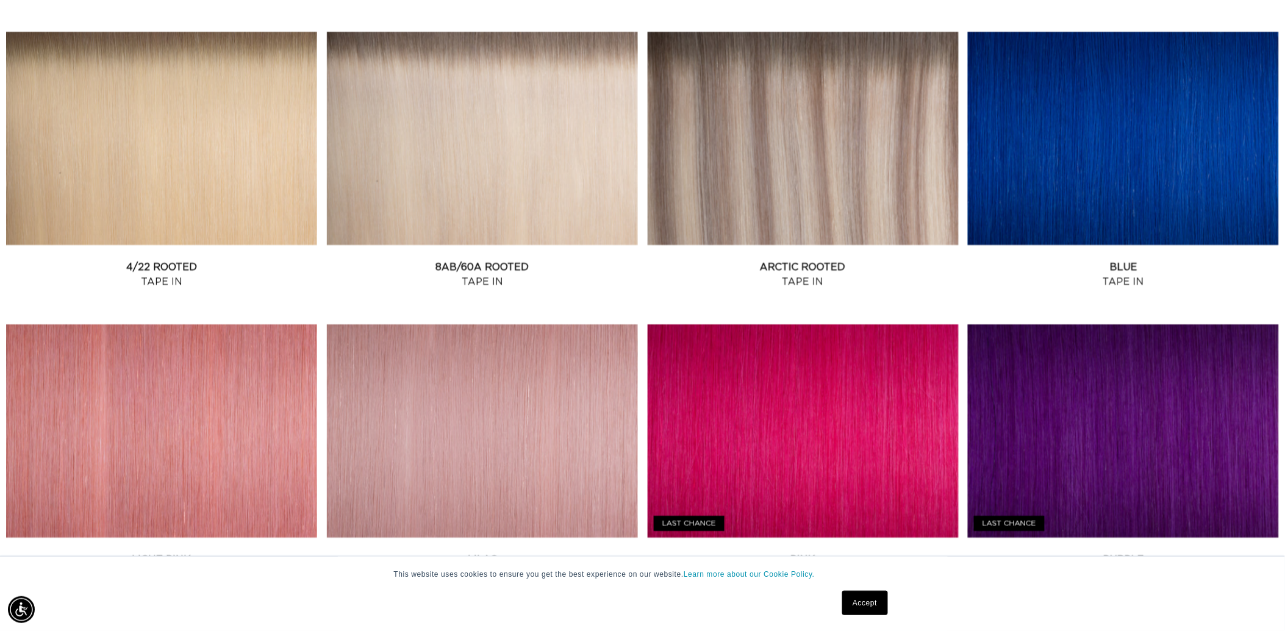
scroll to position [1356, 0]
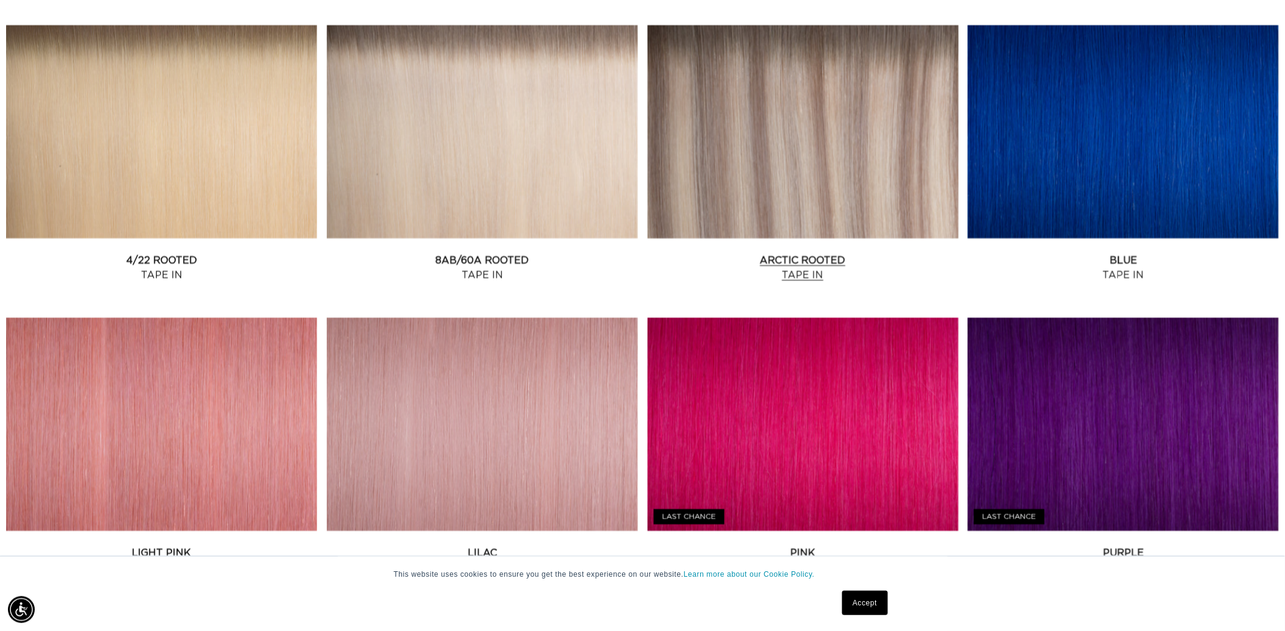
click at [764, 253] on link "Arctic Rooted Tape In" at bounding box center [803, 267] width 311 height 29
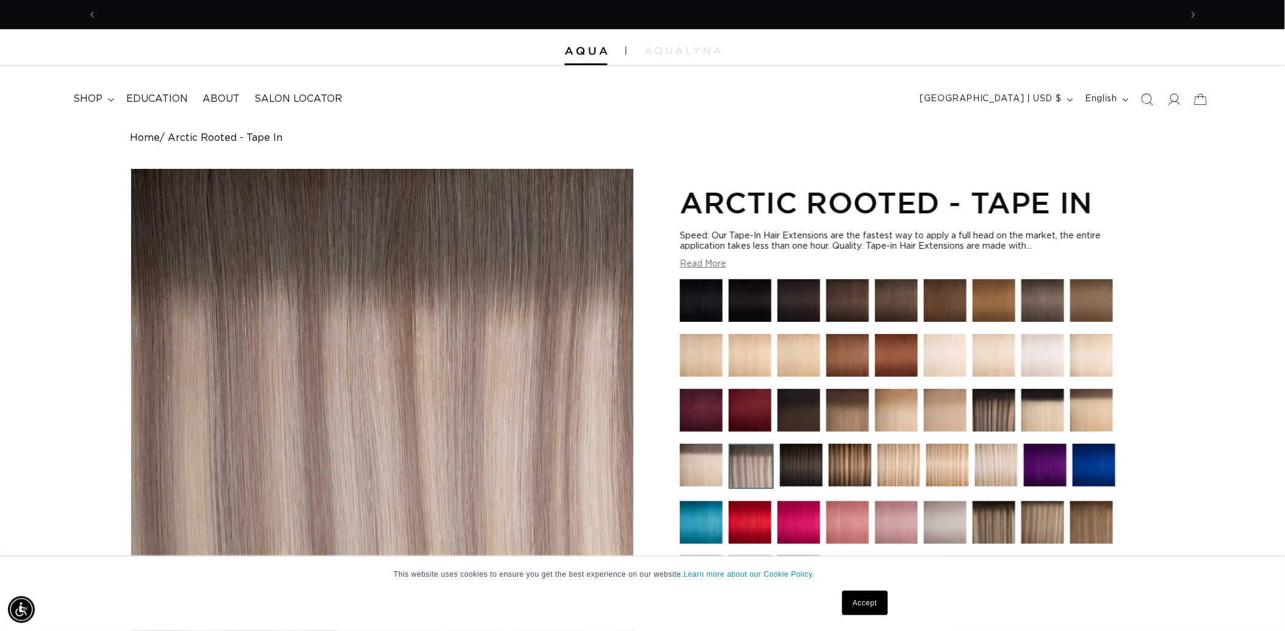
scroll to position [0, 1188]
